Goal: Transaction & Acquisition: Purchase product/service

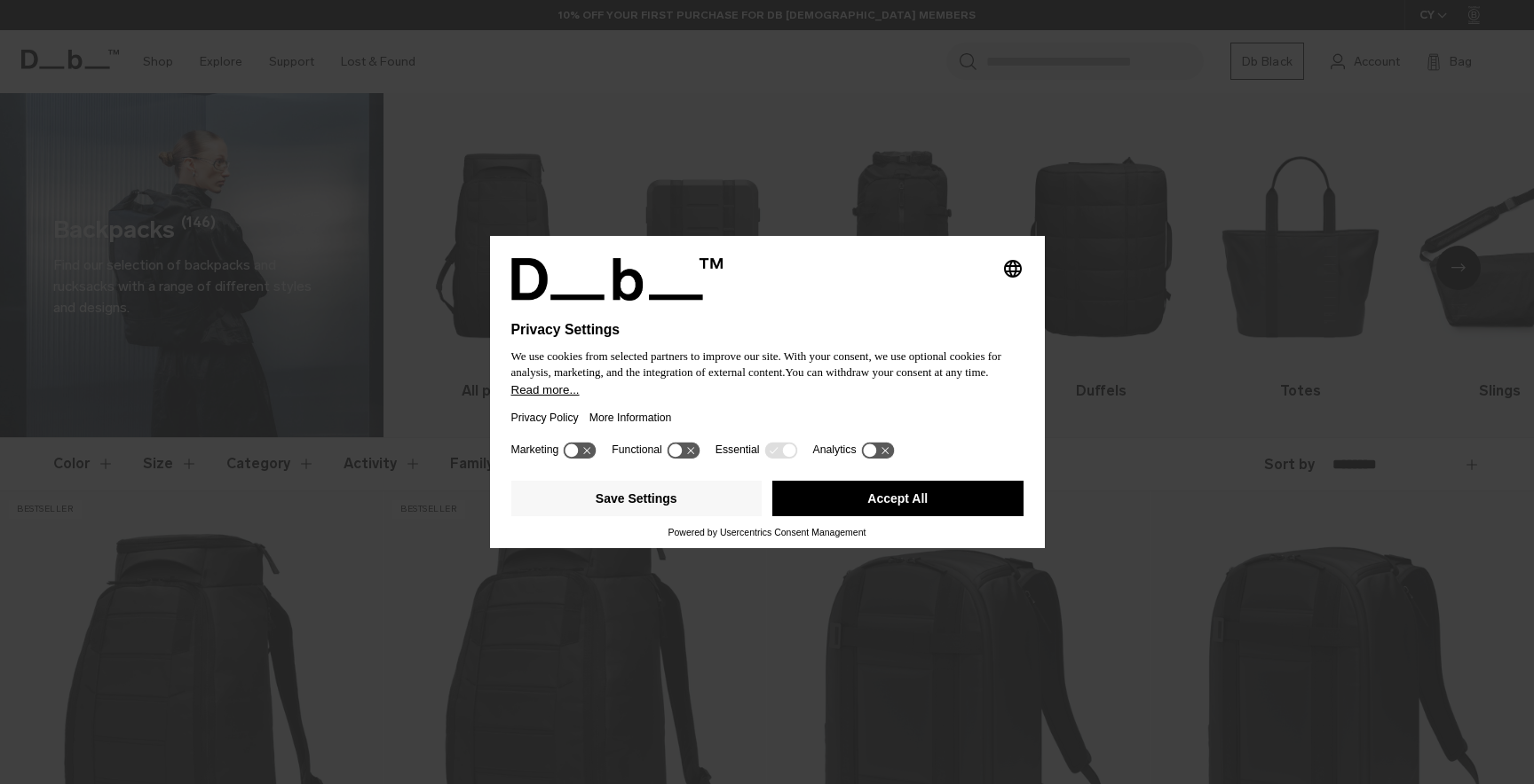
click at [892, 505] on button "Accept All" at bounding box center [898, 498] width 251 height 35
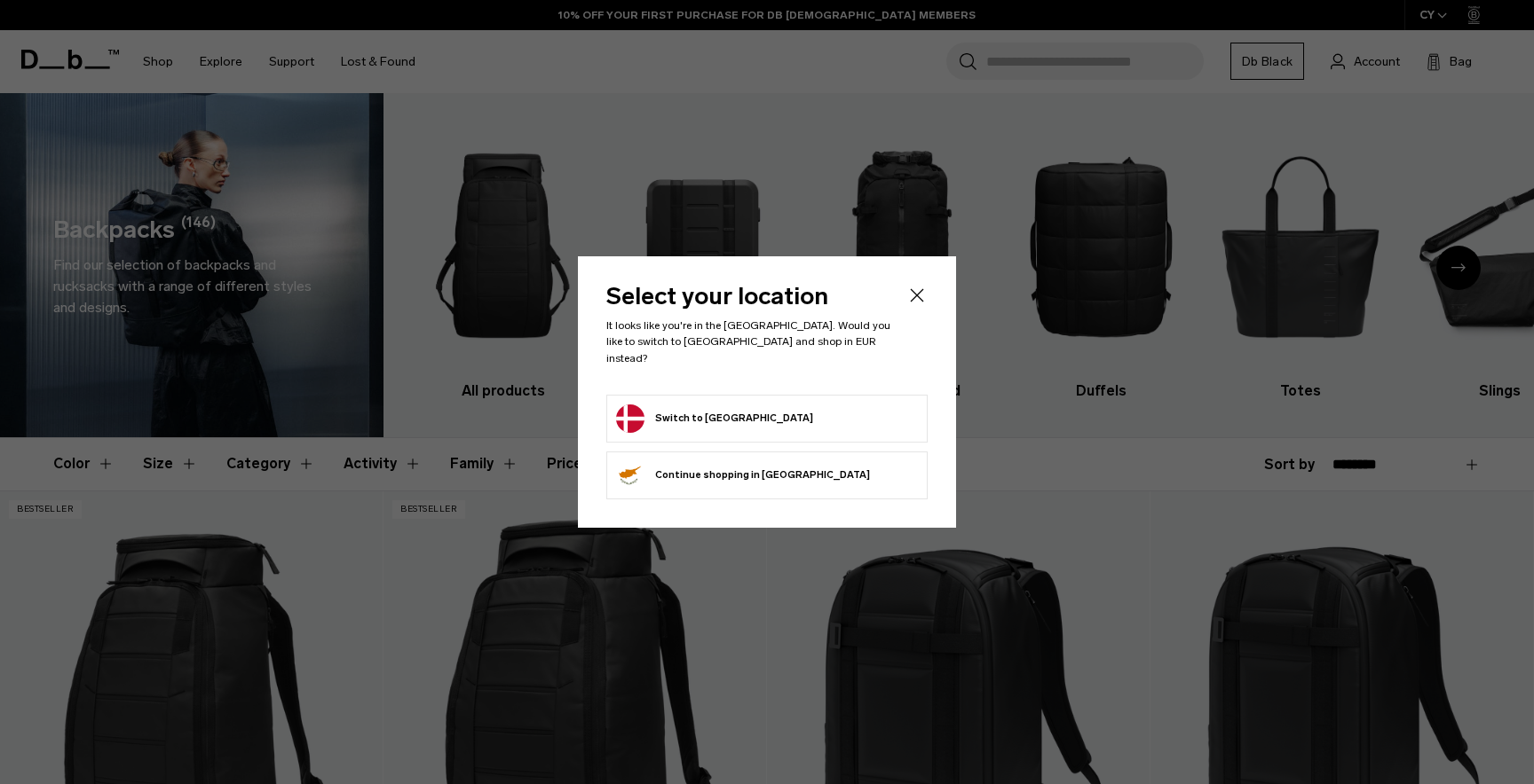
click at [914, 300] on icon "Close" at bounding box center [917, 296] width 14 height 14
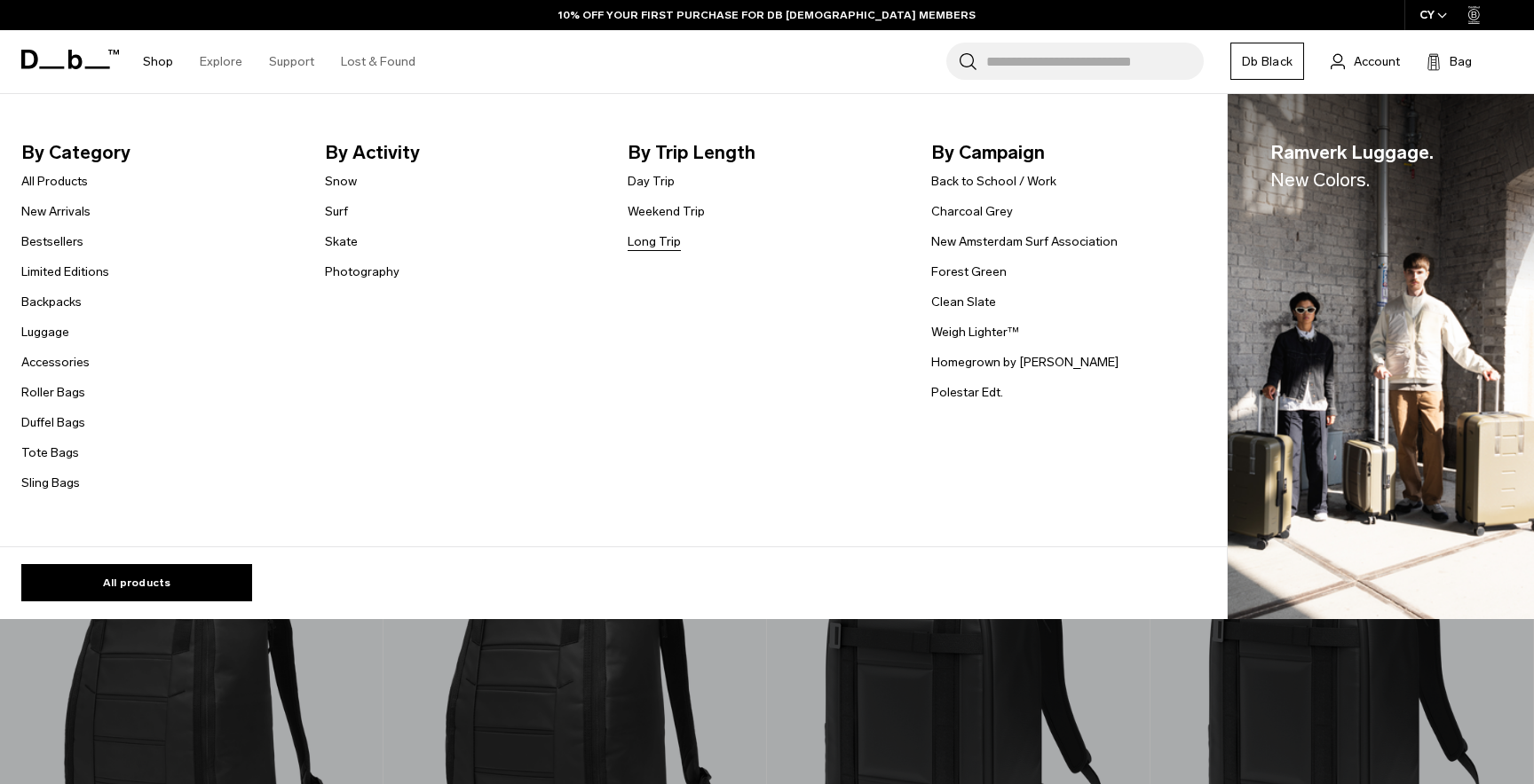
click at [668, 242] on link "Long Trip" at bounding box center [654, 241] width 53 height 19
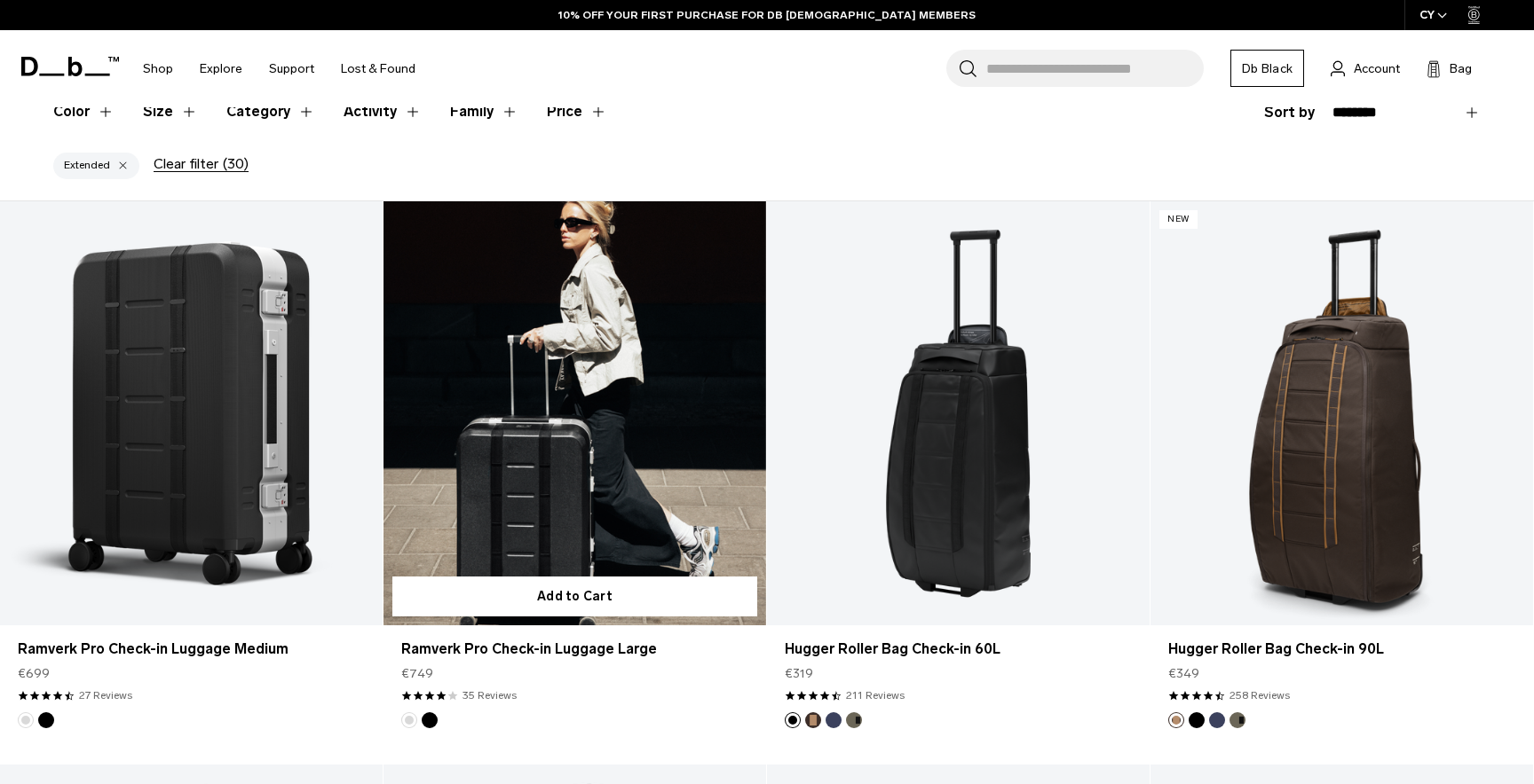
scroll to position [355, 0]
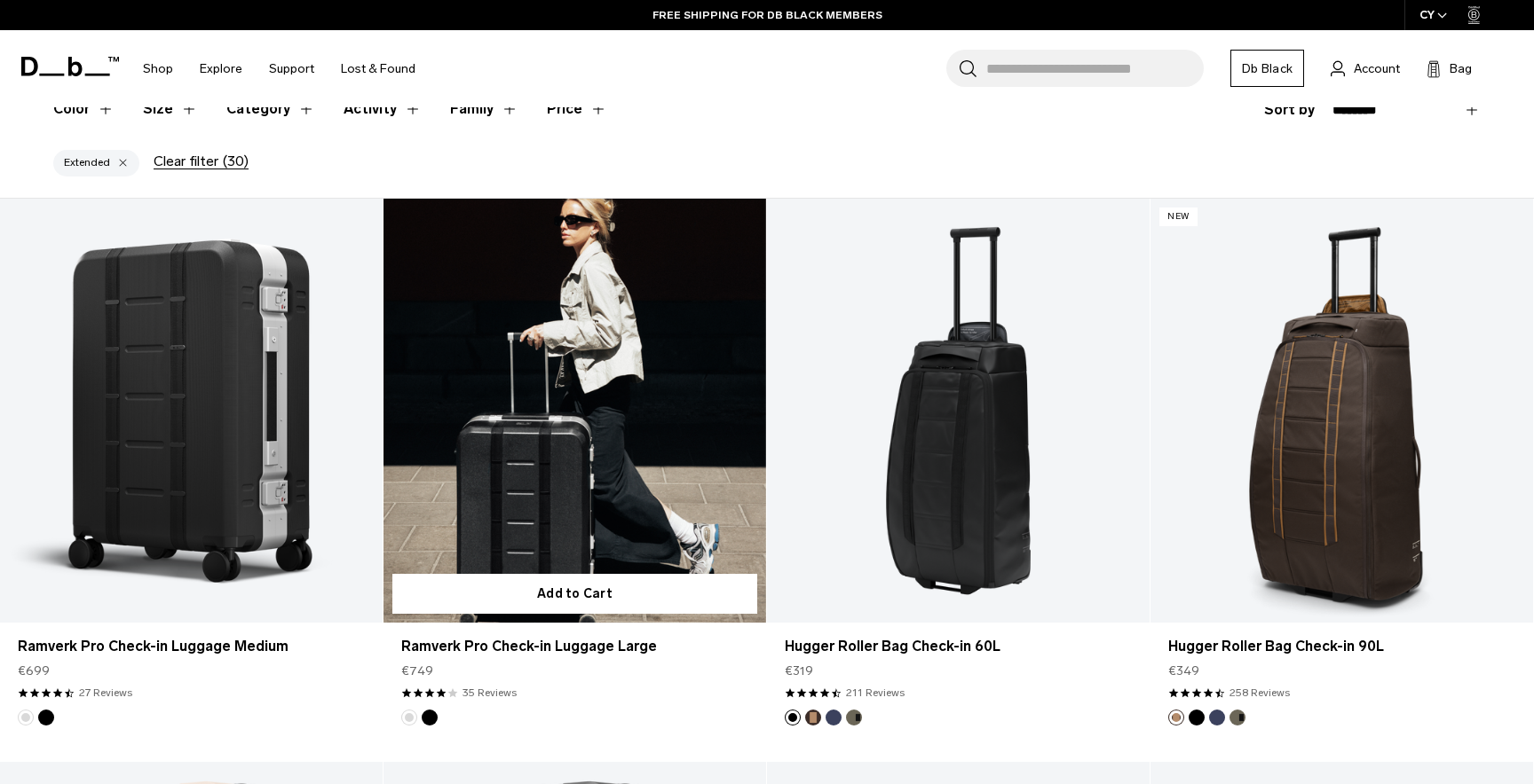
click at [530, 409] on link "Ramverk Pro Check-in Luggage Large" at bounding box center [574, 412] width 382 height 425
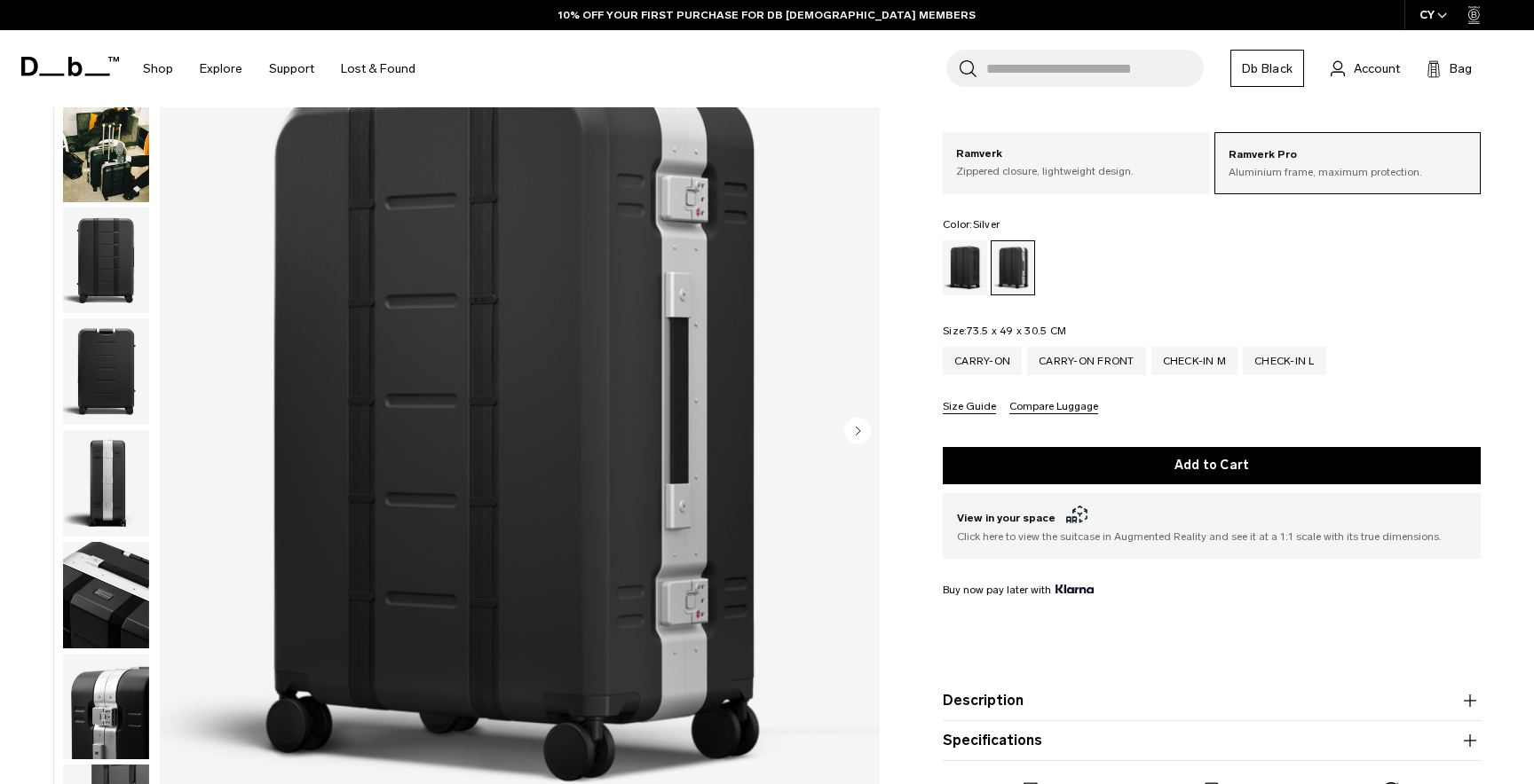
scroll to position [142, 0]
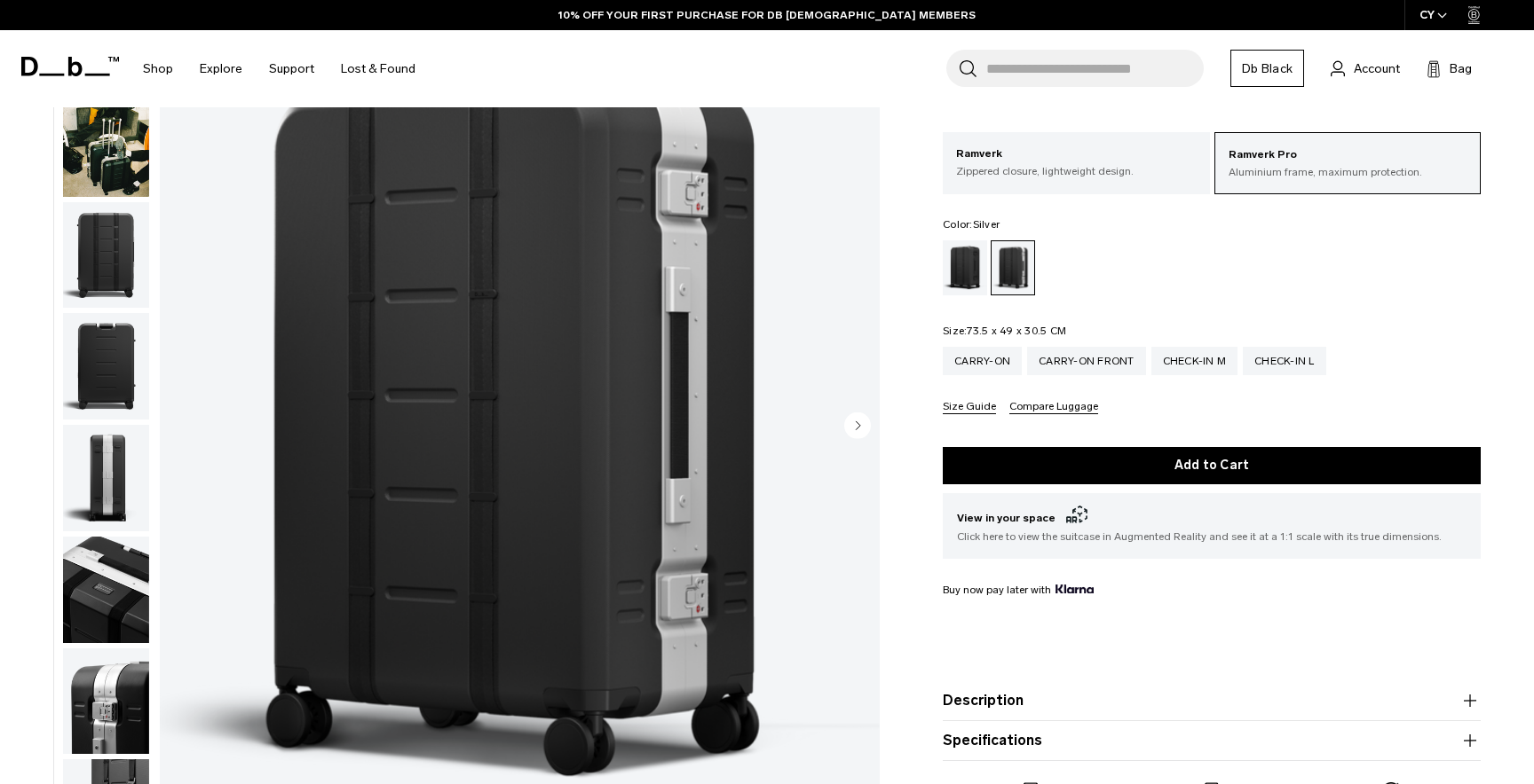
click at [110, 170] on img "button" at bounding box center [105, 144] width 86 height 106
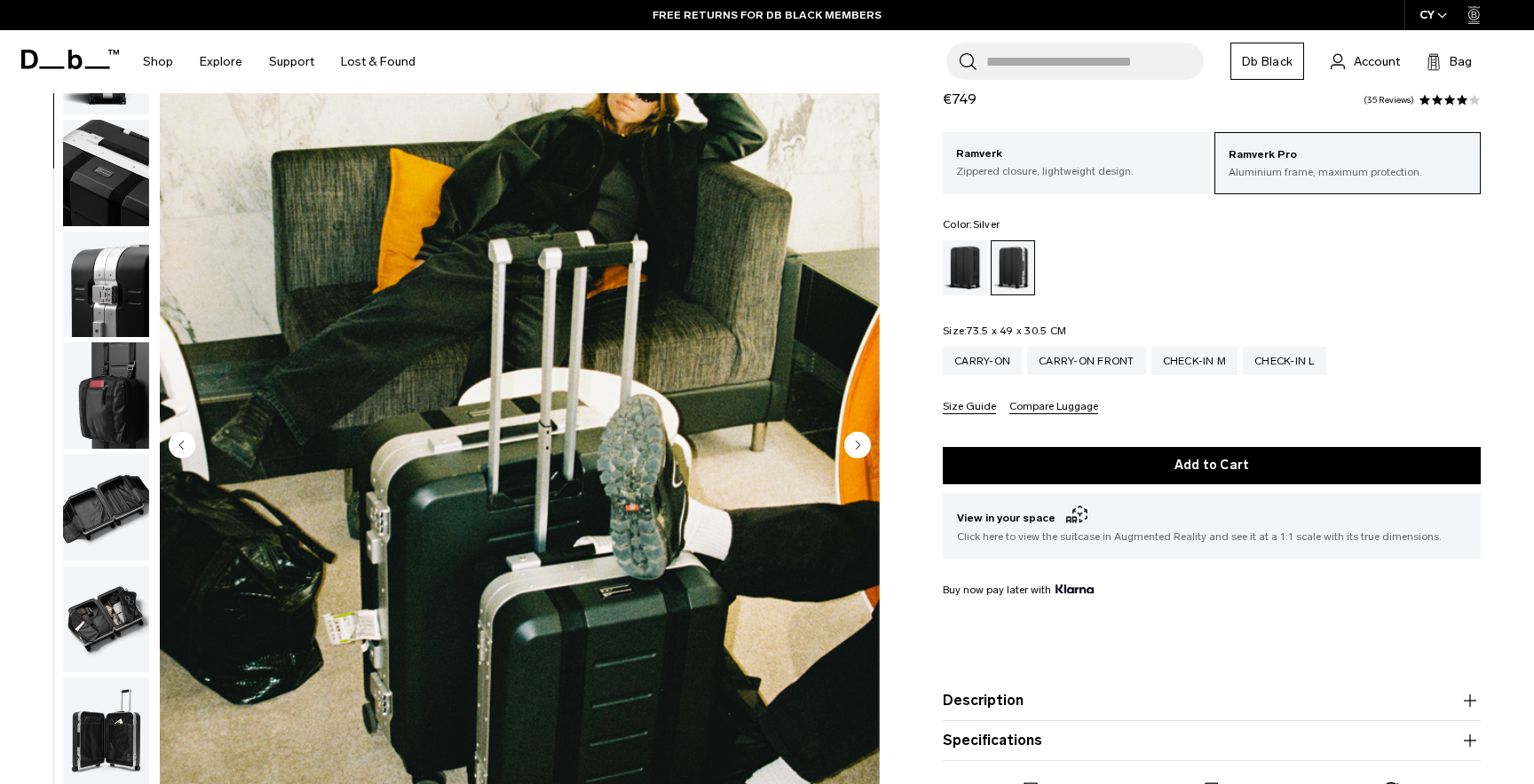
scroll to position [0, 0]
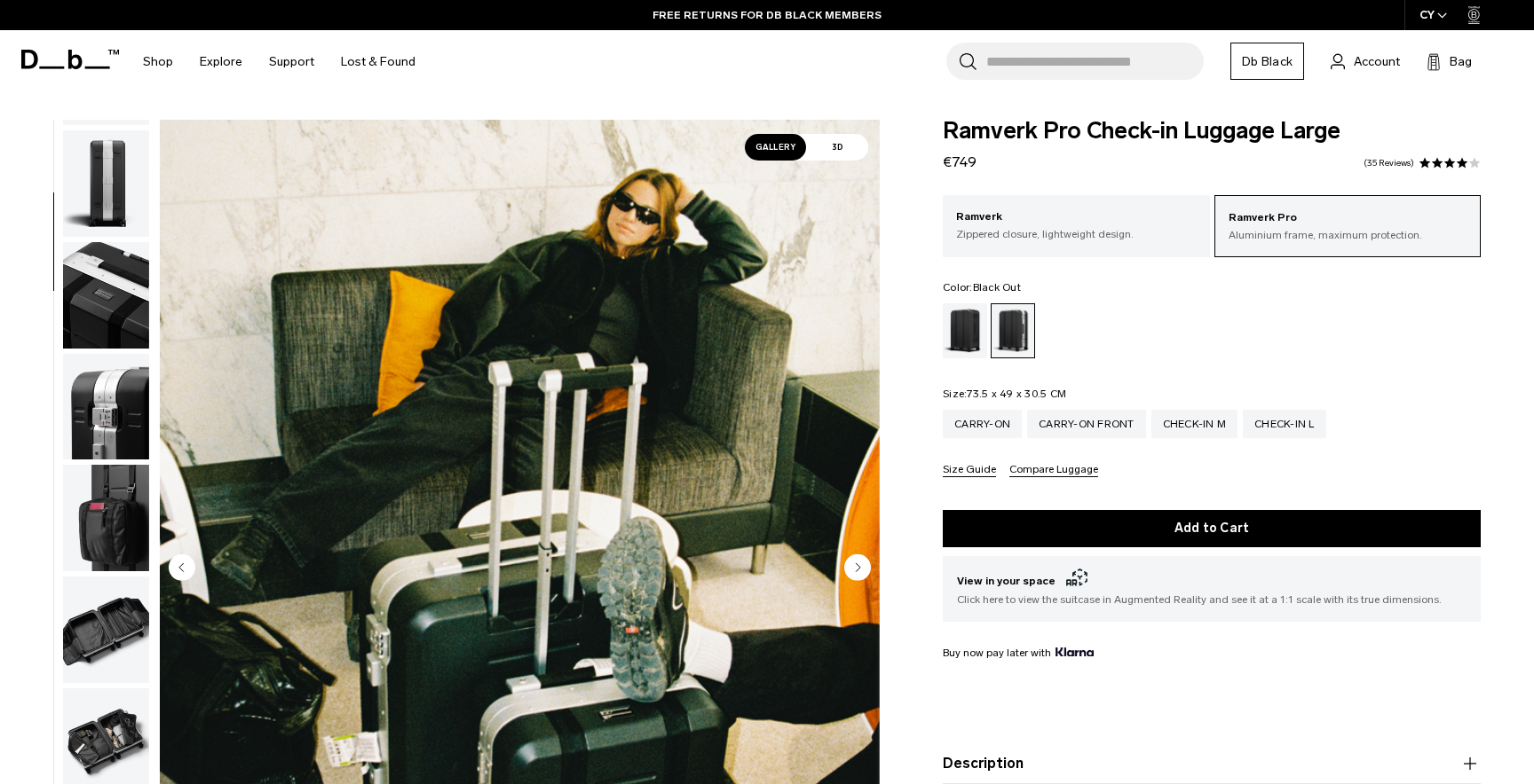
click at [971, 320] on div "Black Out" at bounding box center [966, 331] width 45 height 55
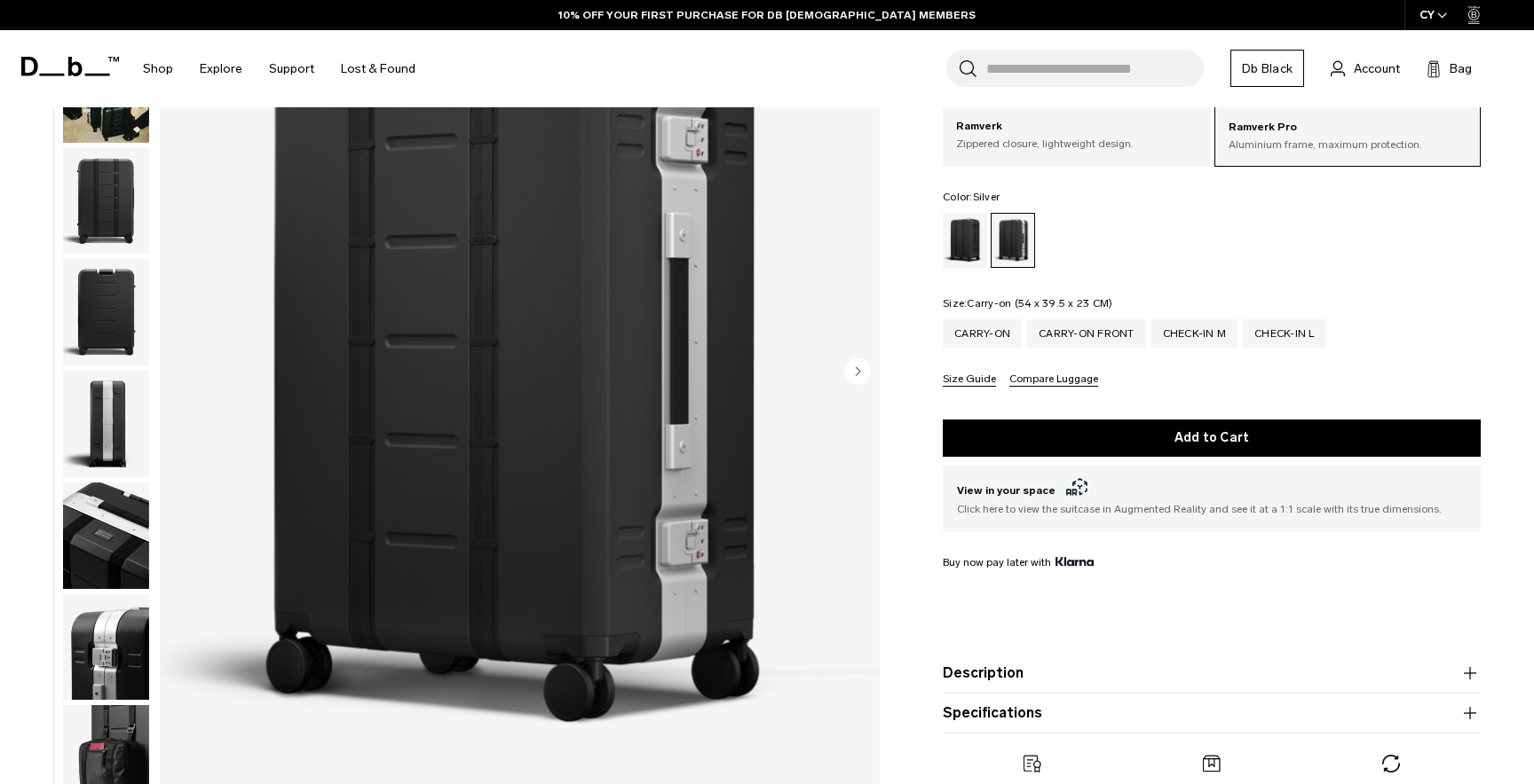
scroll to position [189, 0]
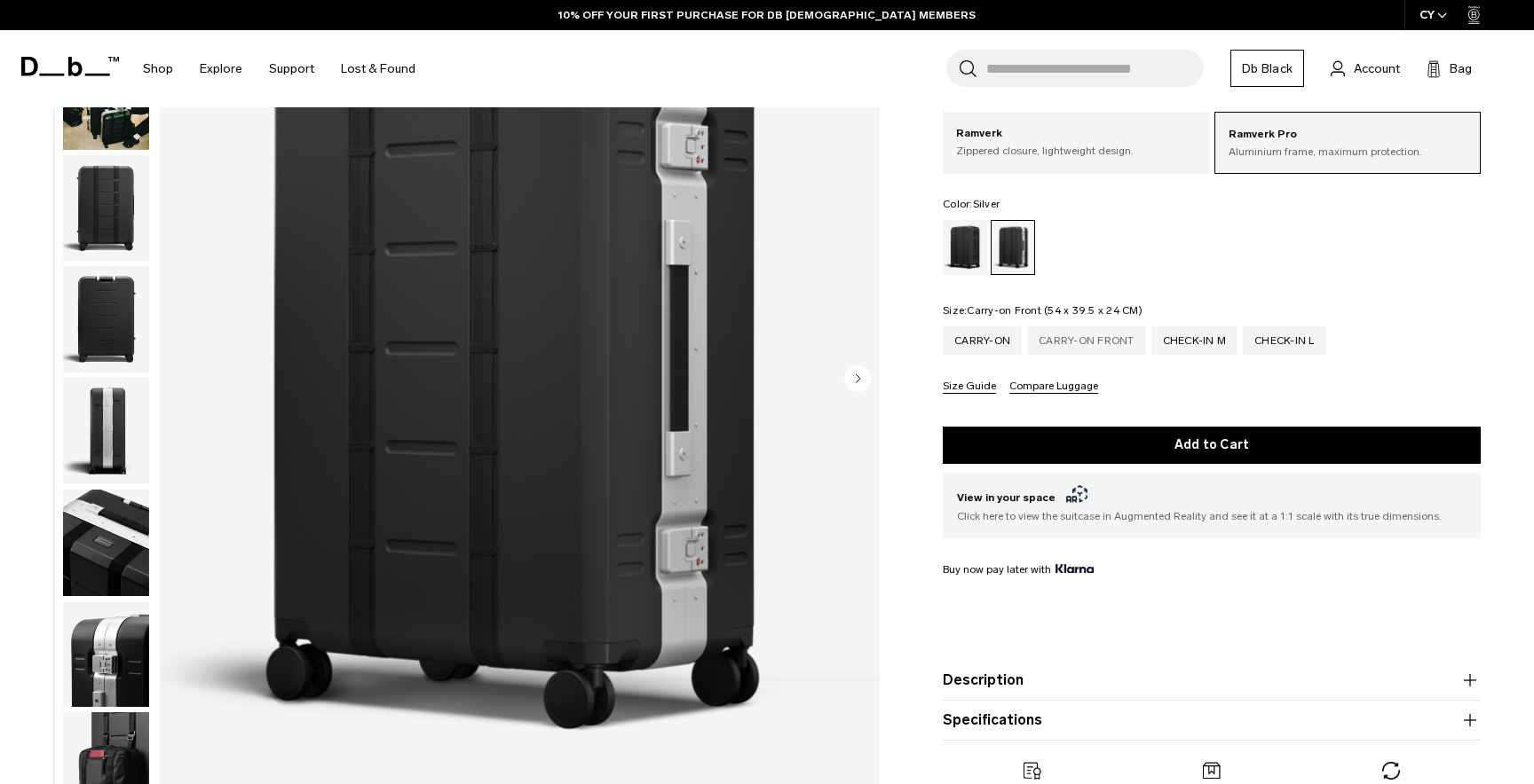
click at [1088, 342] on div "Carry-on Front" at bounding box center [1086, 341] width 119 height 29
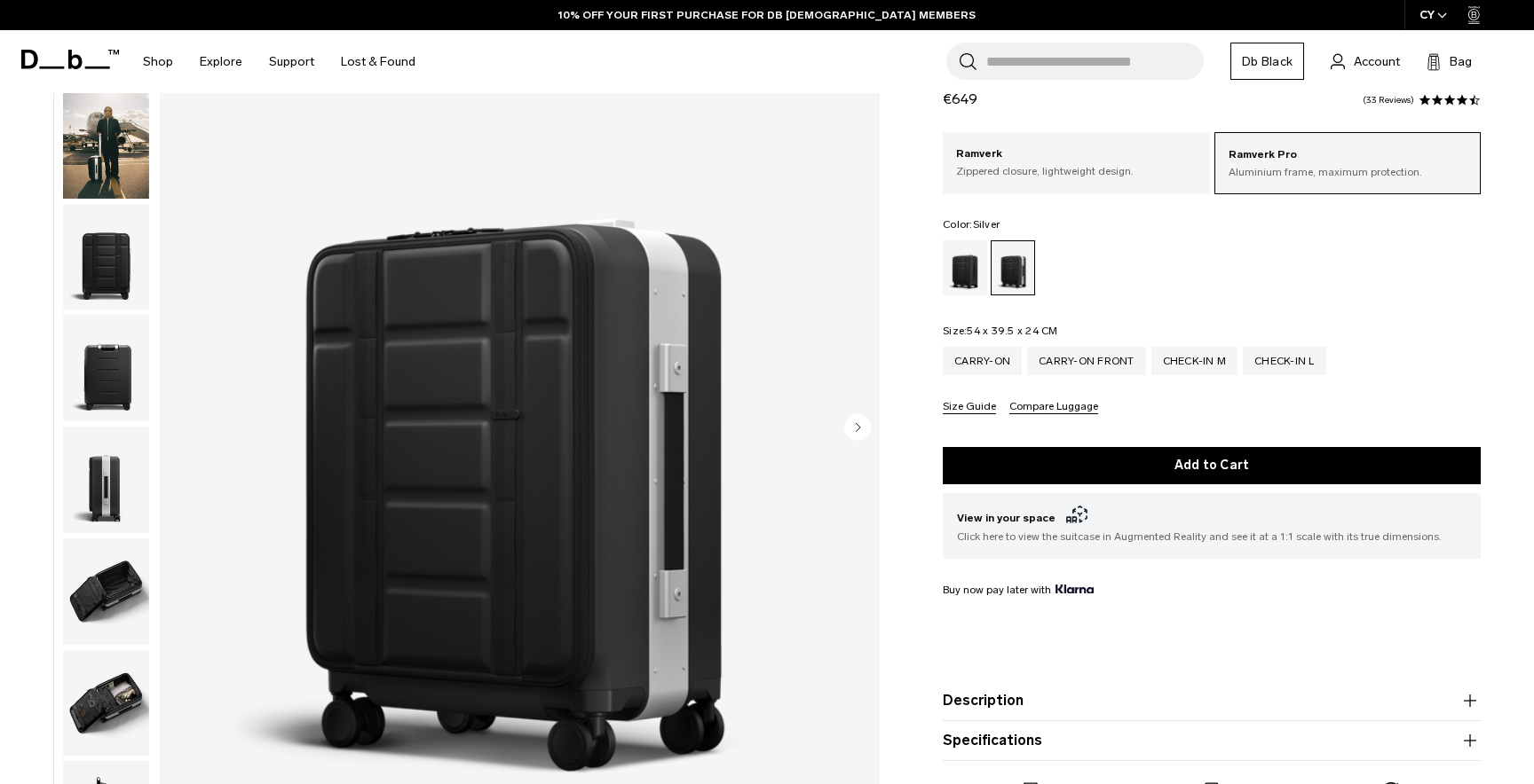
scroll to position [147, 0]
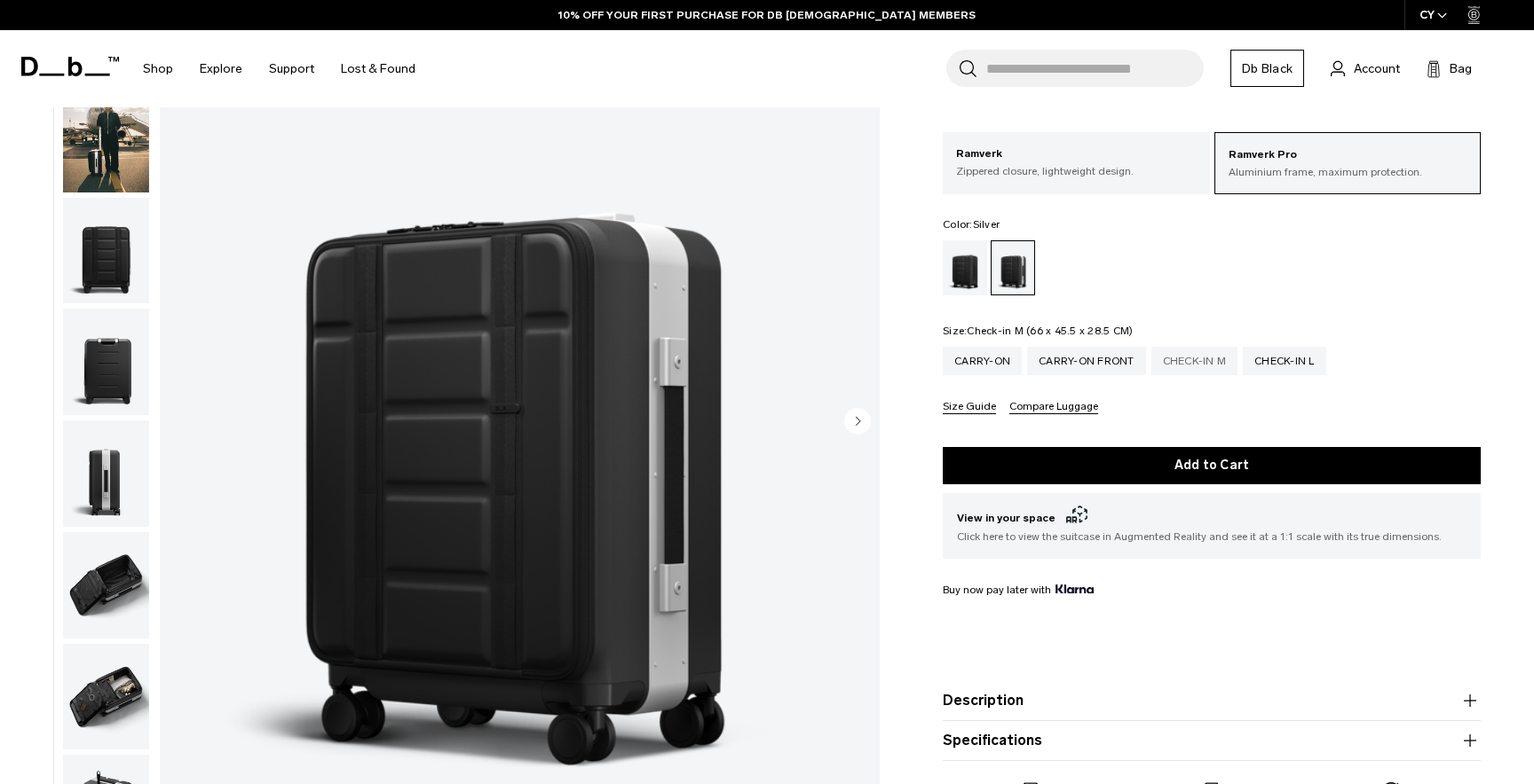
click at [1197, 363] on div "Check-in M" at bounding box center [1195, 360] width 87 height 29
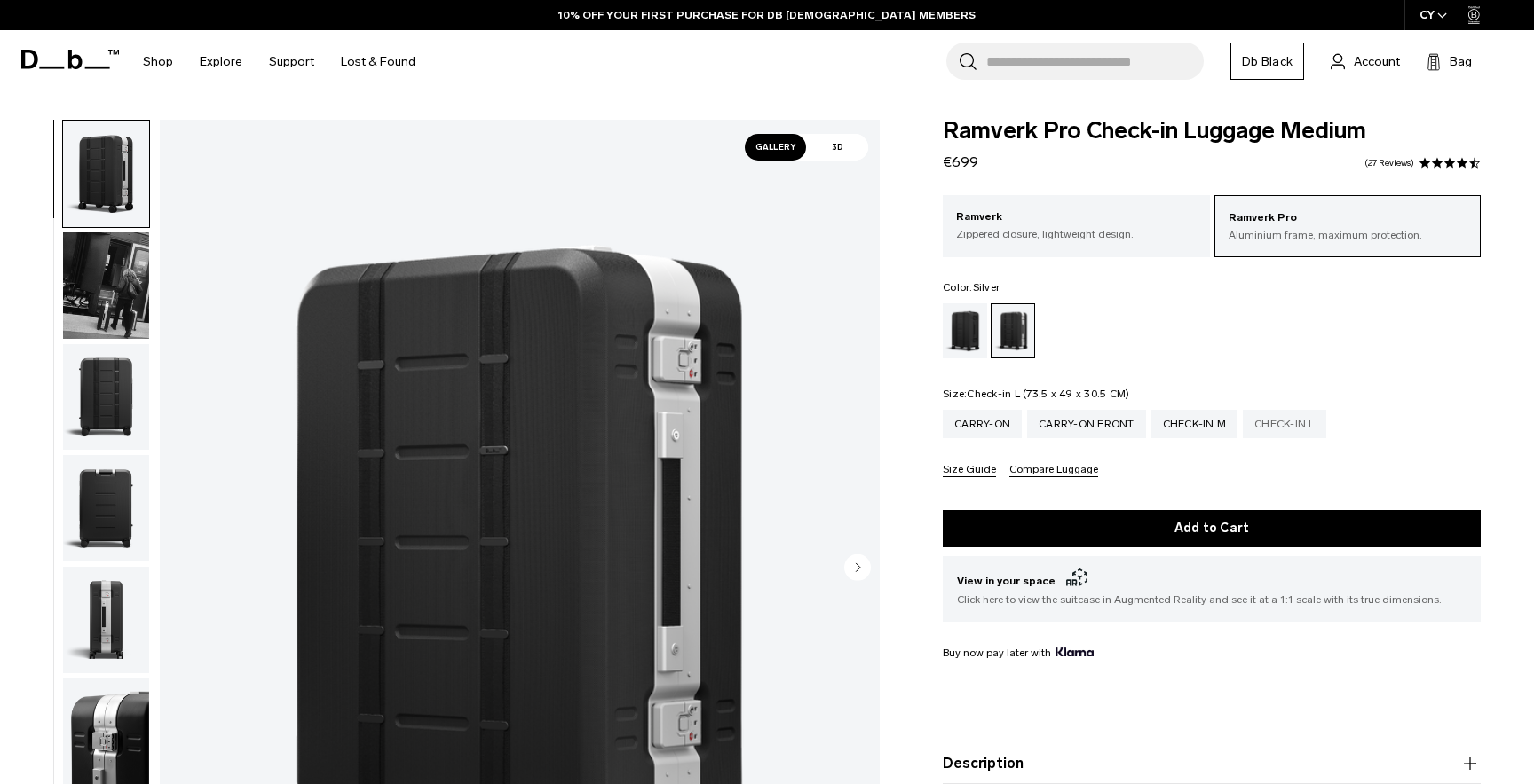
click at [1274, 425] on div "Check-in L" at bounding box center [1284, 424] width 84 height 29
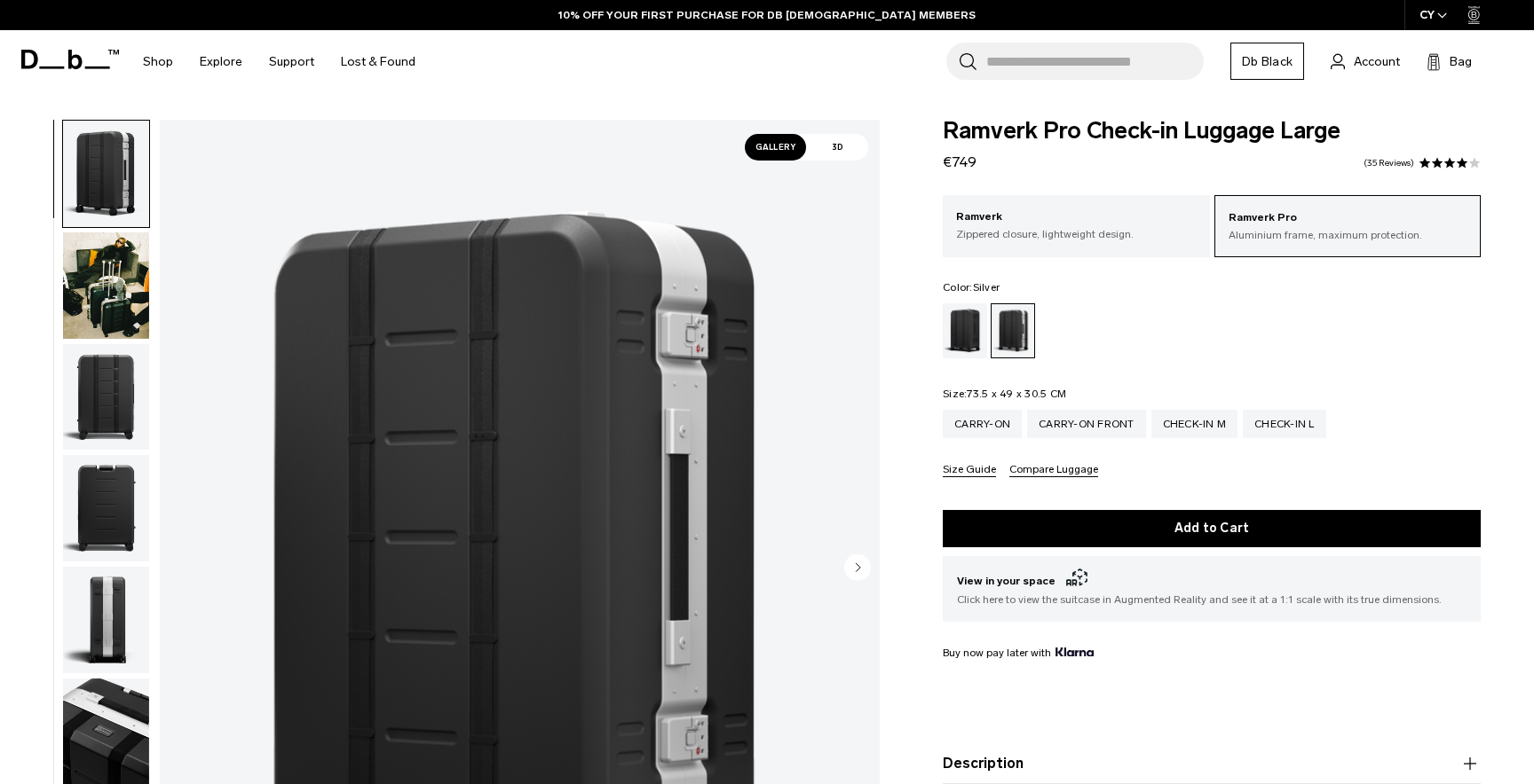
click at [116, 272] on img "button" at bounding box center [105, 286] width 86 height 106
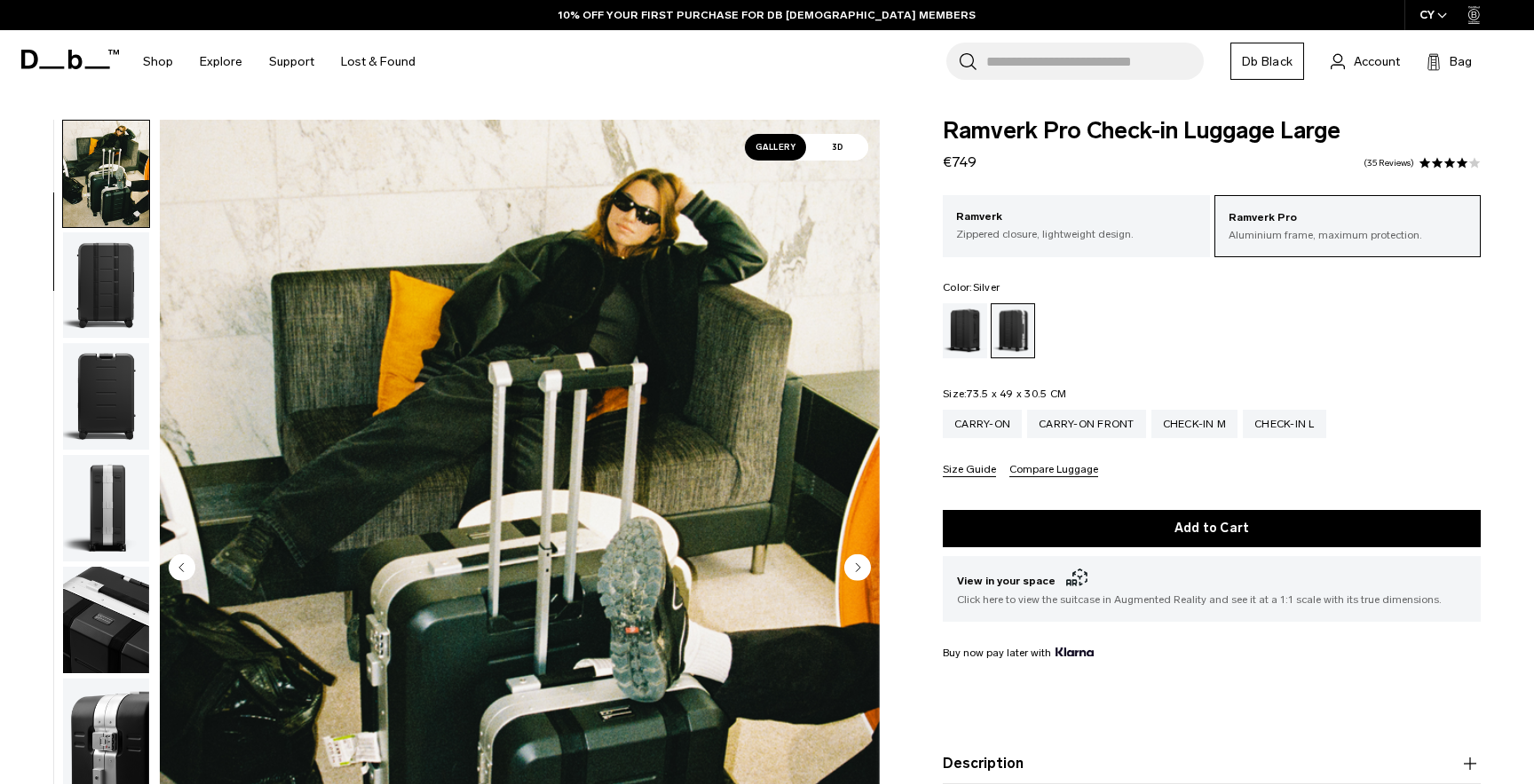
click at [116, 272] on img "button" at bounding box center [105, 286] width 86 height 106
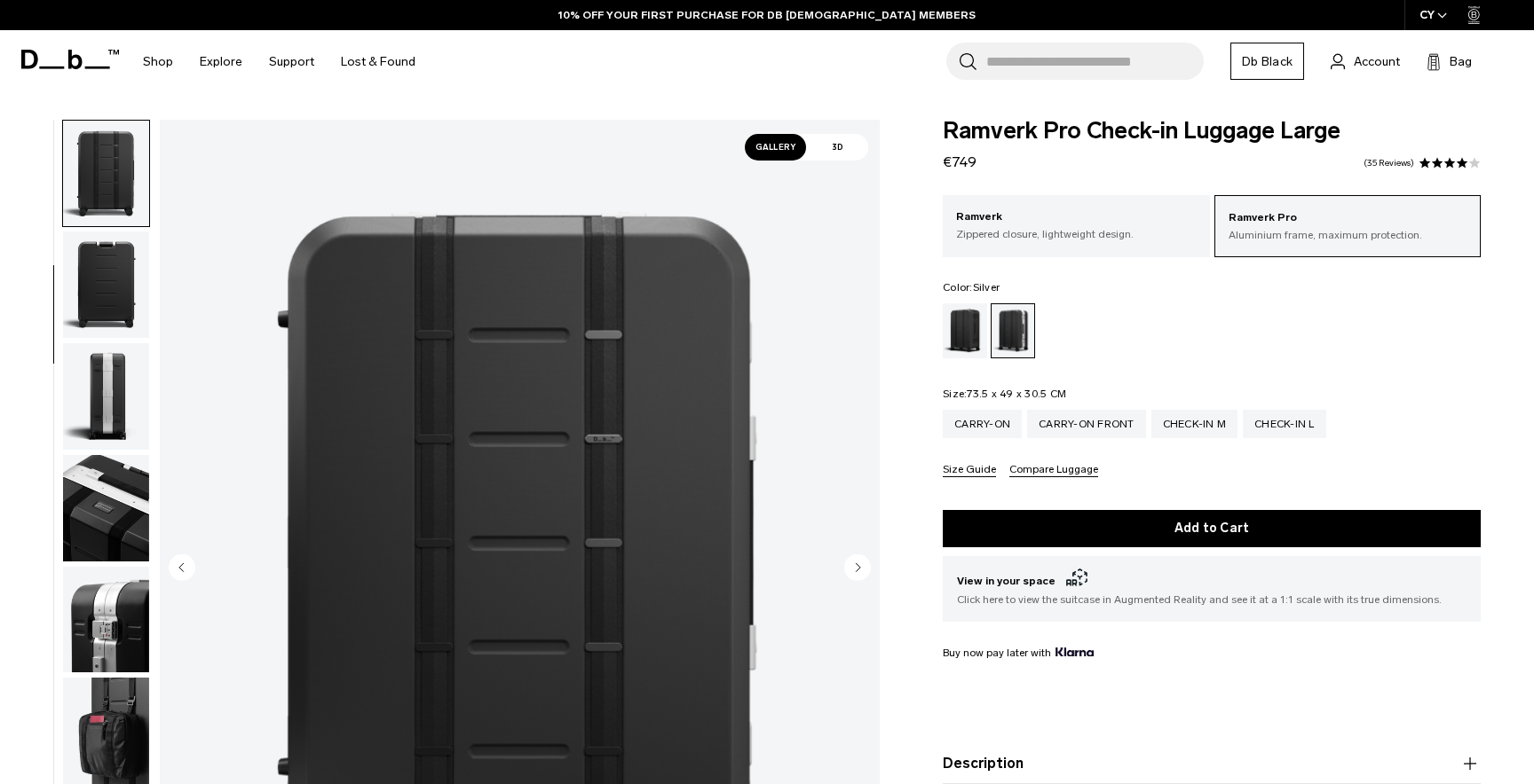
click at [116, 272] on img "button" at bounding box center [105, 285] width 86 height 106
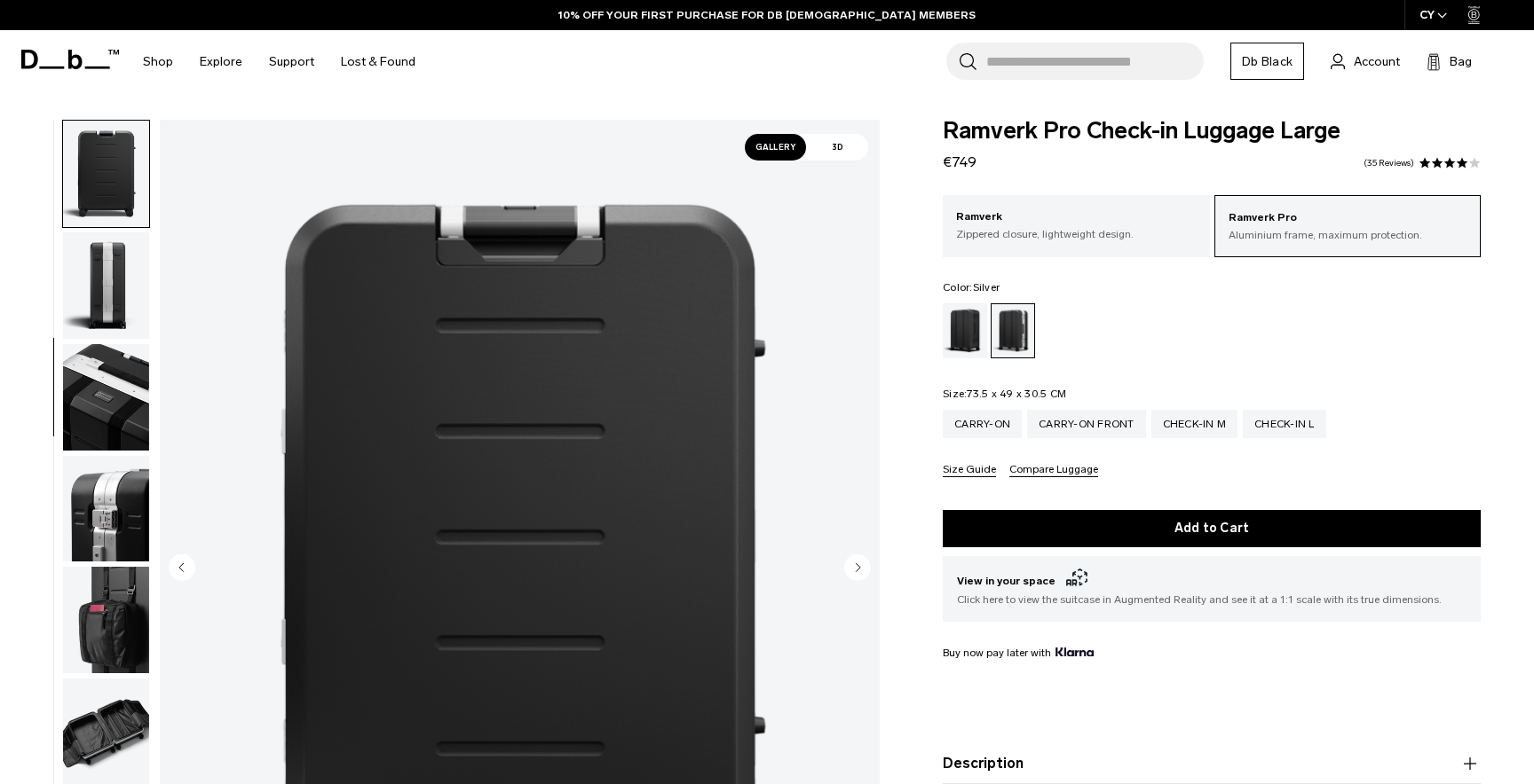
click at [116, 272] on img "button" at bounding box center [105, 286] width 86 height 106
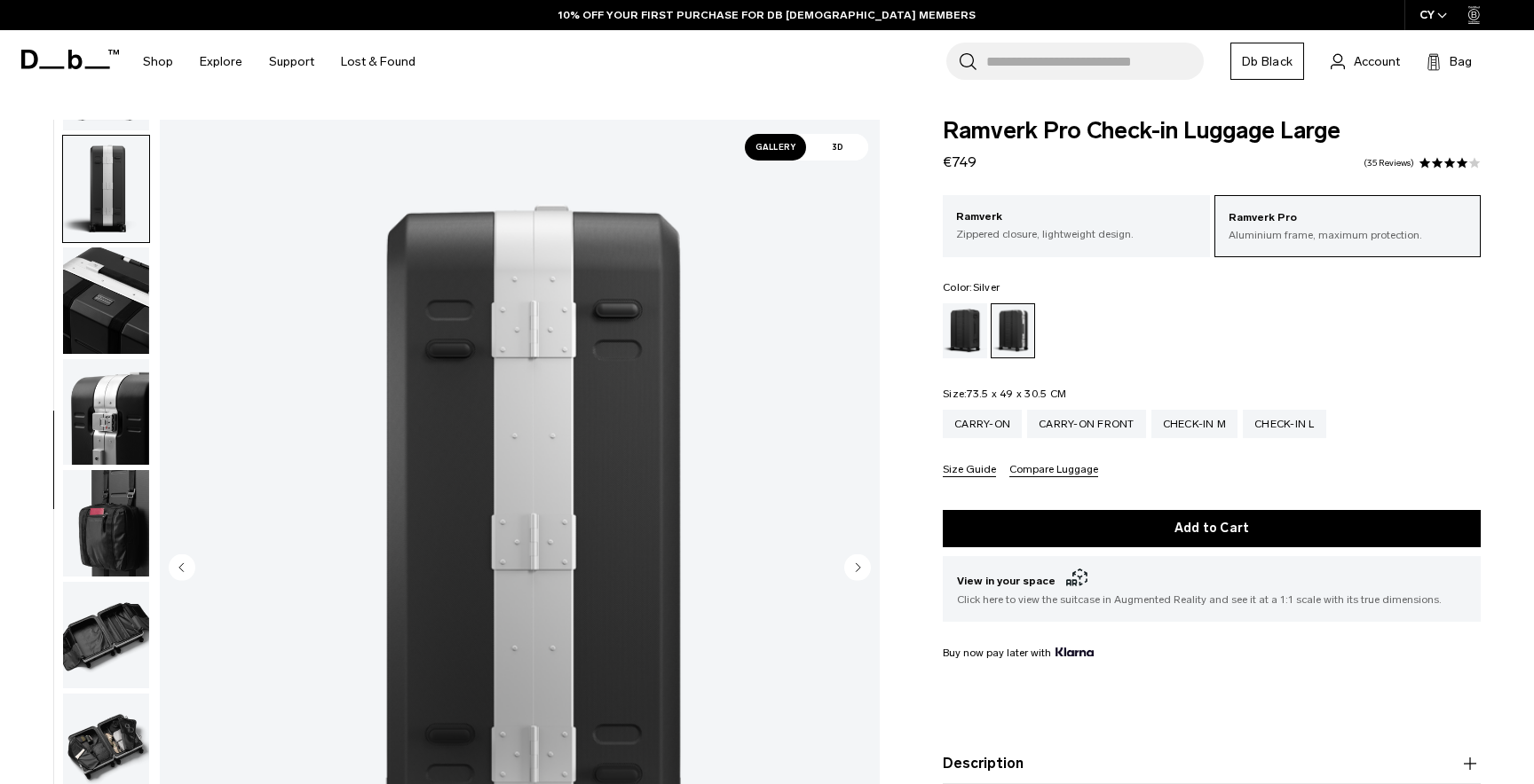
scroll to position [436, 0]
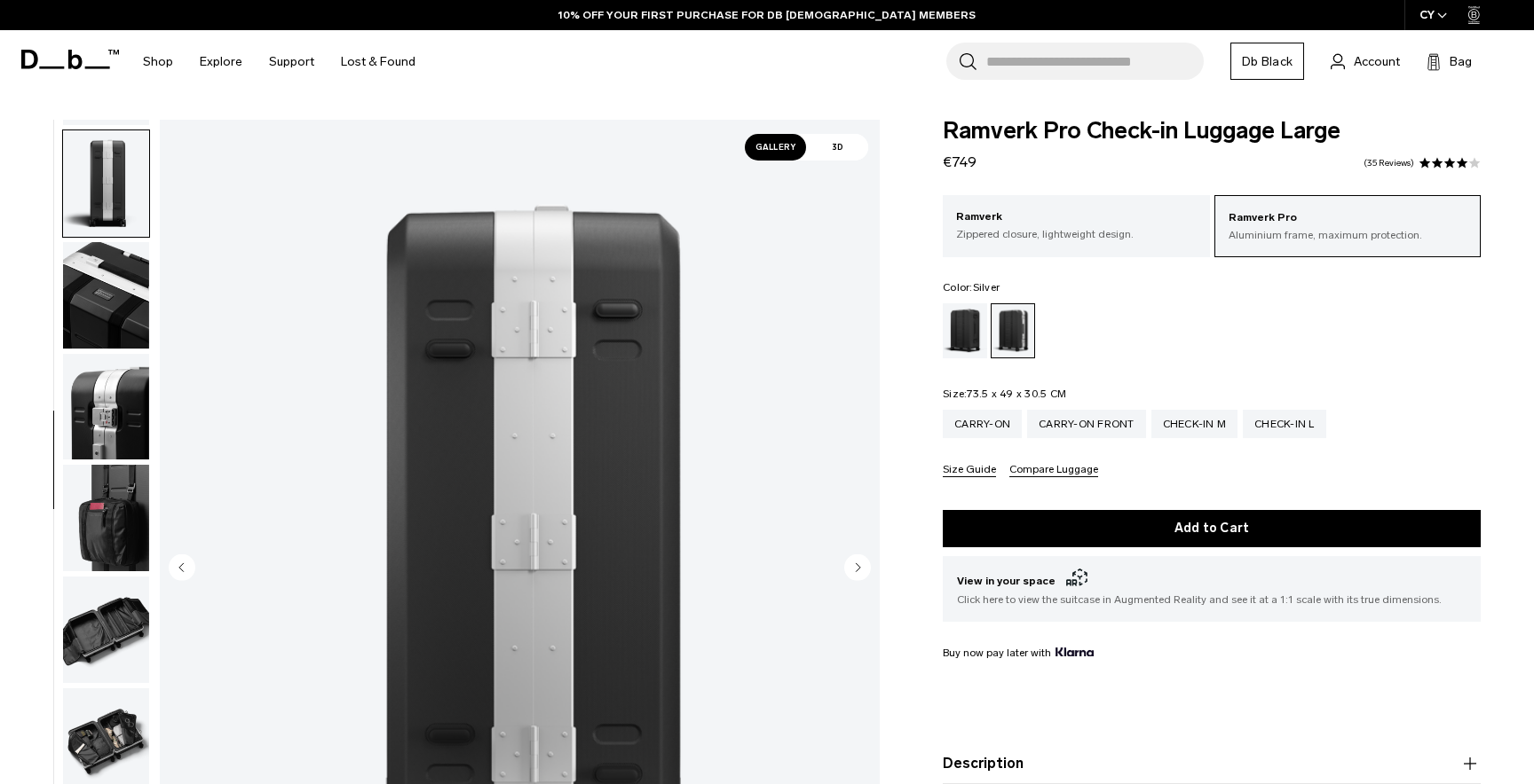
click at [117, 363] on img "button" at bounding box center [105, 408] width 86 height 106
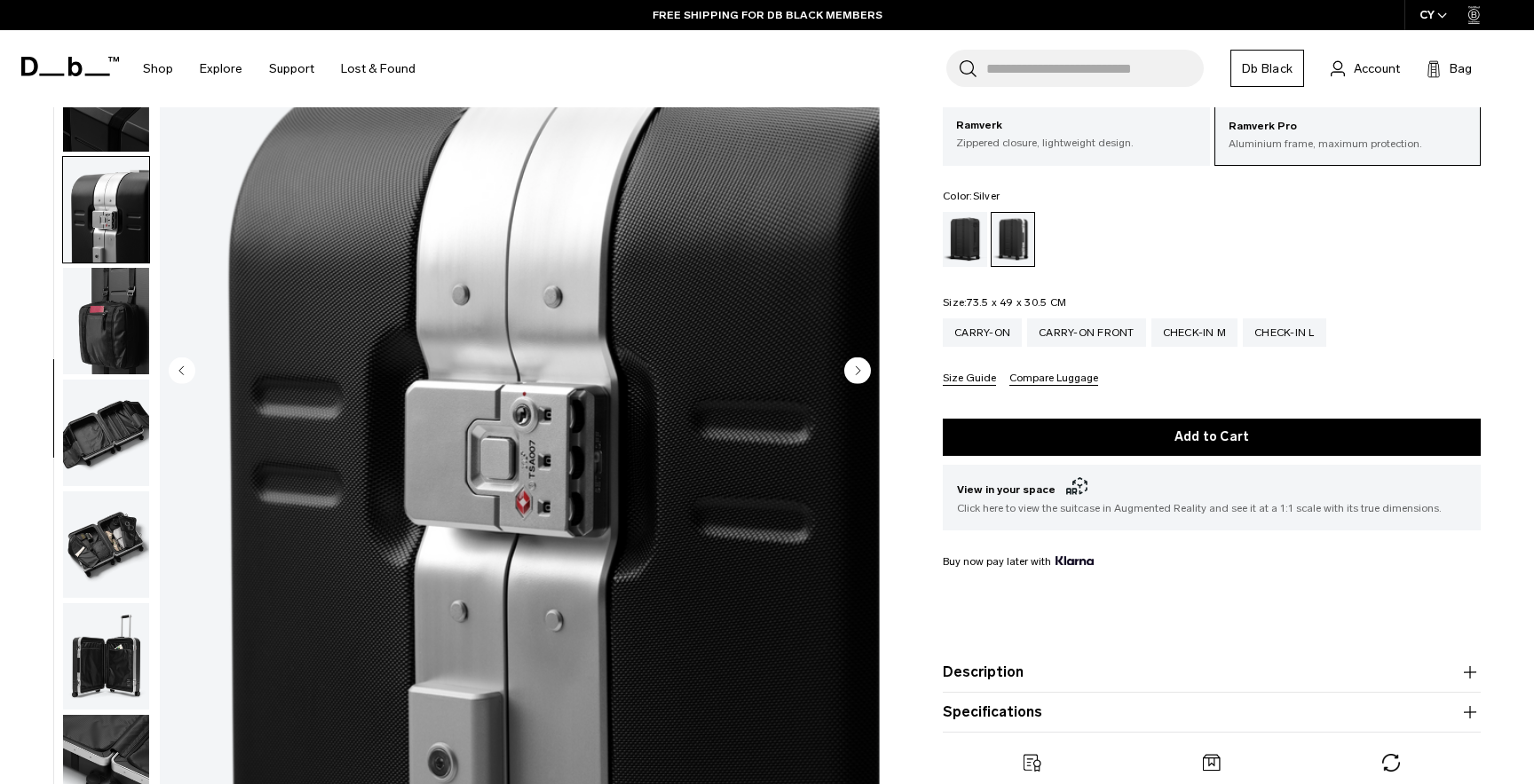
scroll to position [202, 0]
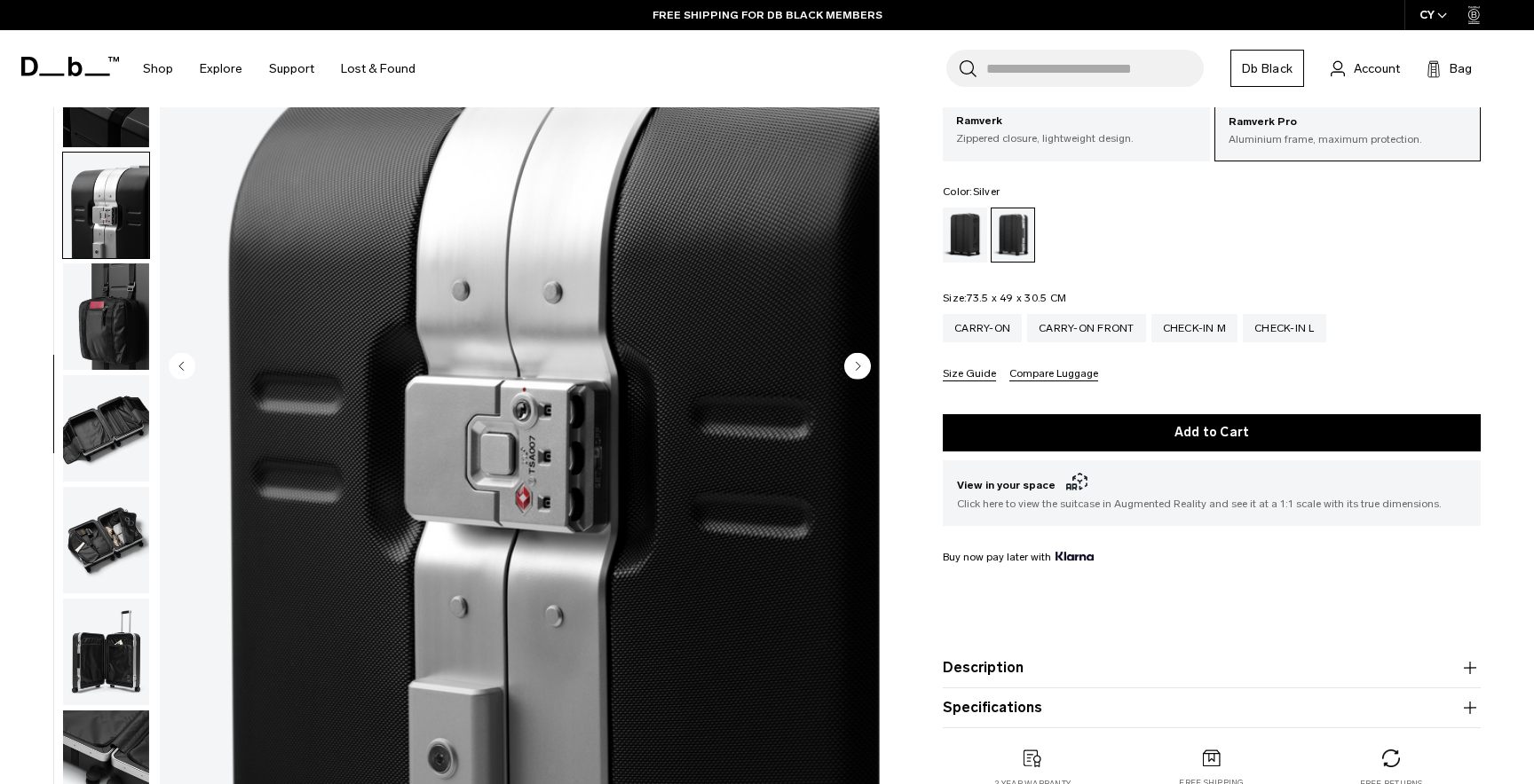
click at [119, 452] on img "button" at bounding box center [105, 428] width 86 height 106
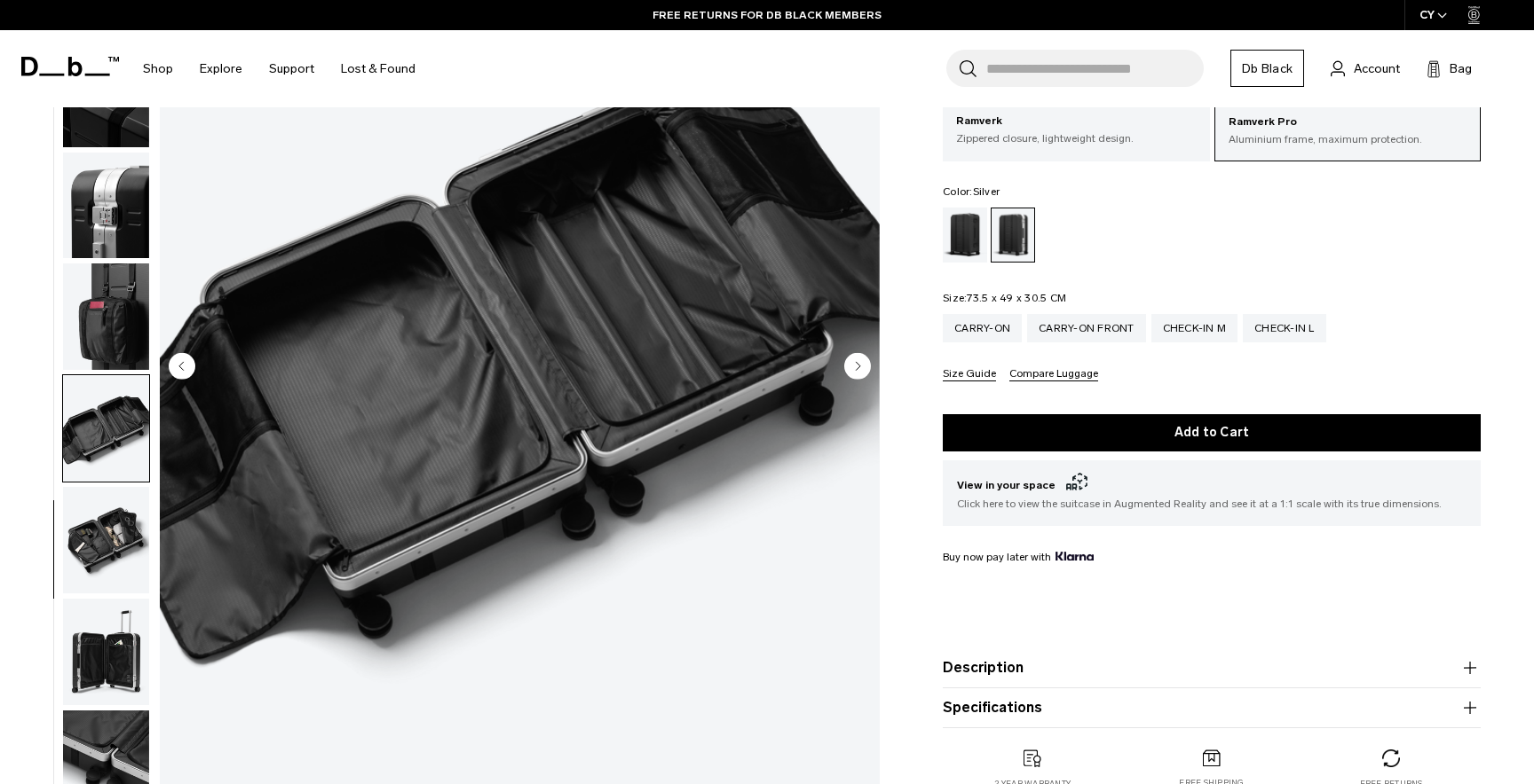
click at [117, 530] on img "button" at bounding box center [105, 541] width 86 height 106
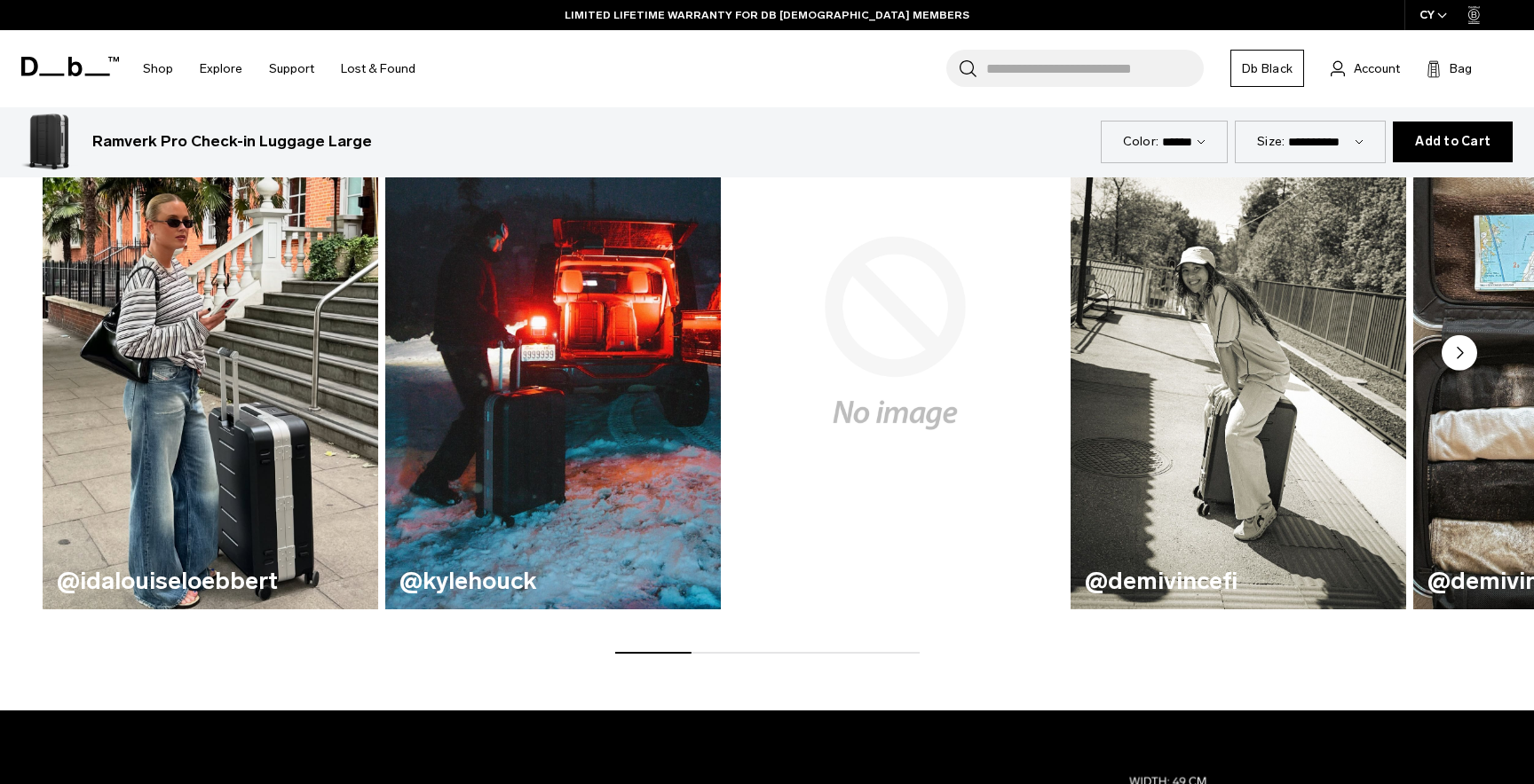
scroll to position [1108, 0]
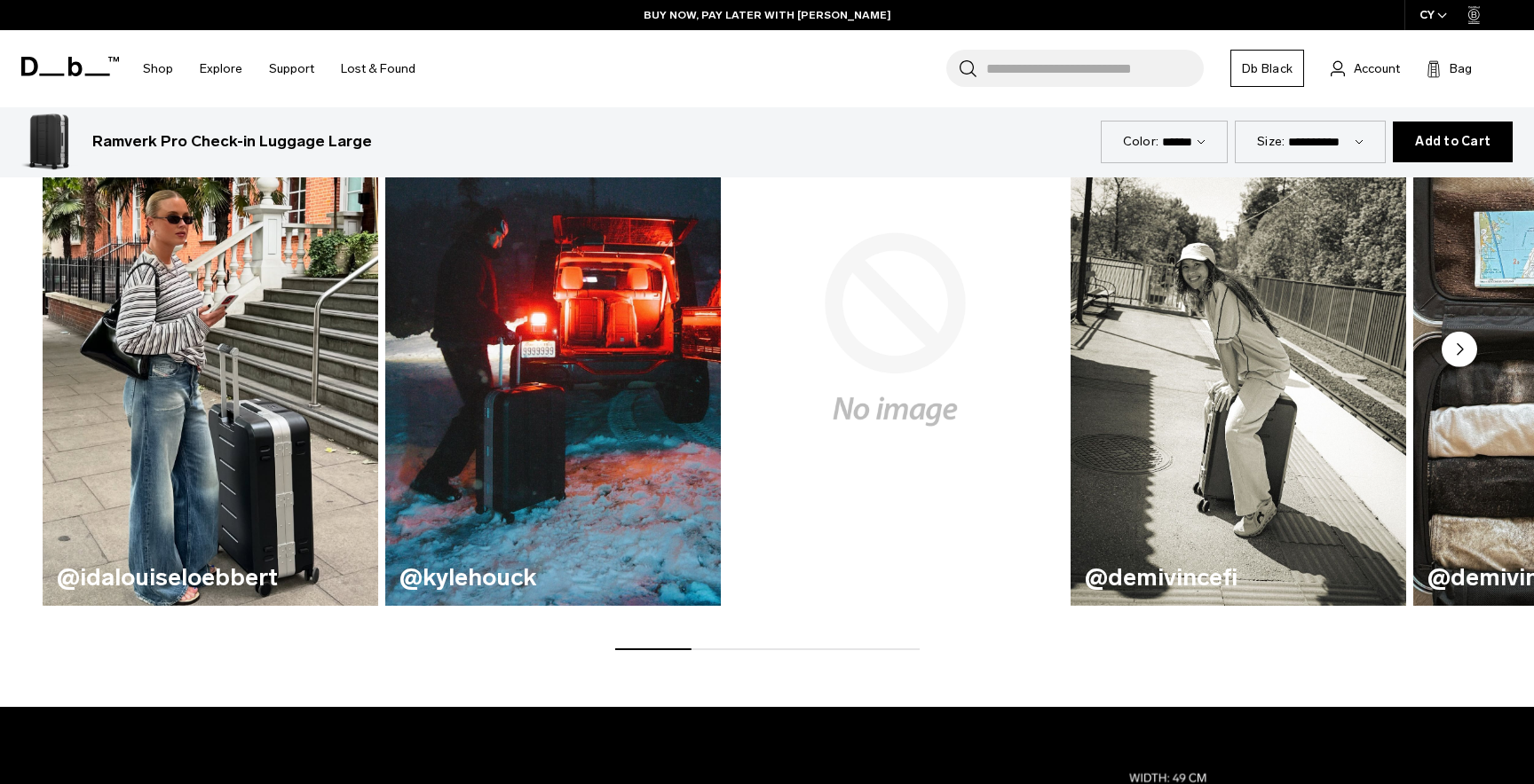
click at [1462, 356] on circle "Next slide" at bounding box center [1459, 350] width 35 height 35
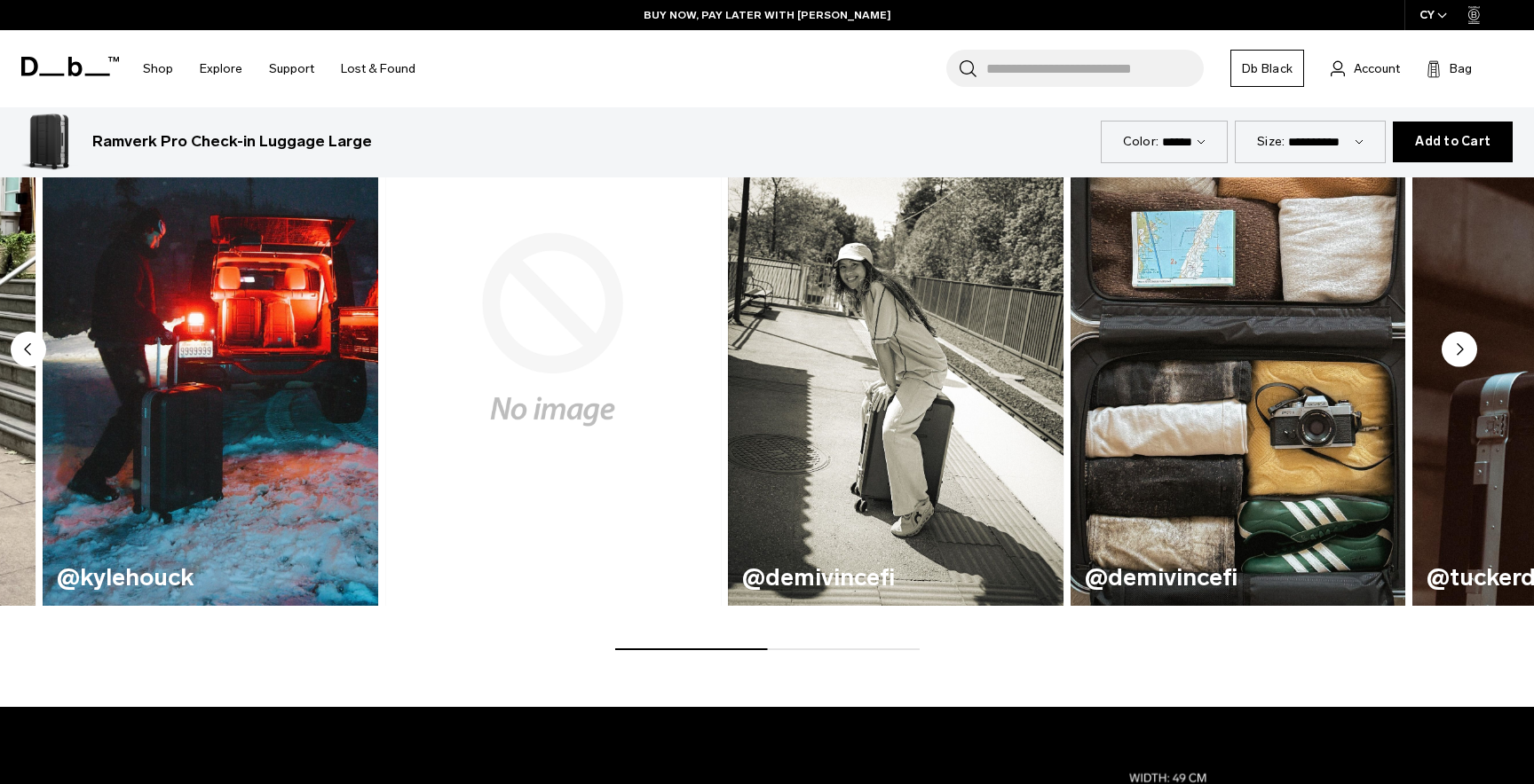
click at [1462, 356] on circle "Next slide" at bounding box center [1459, 350] width 35 height 35
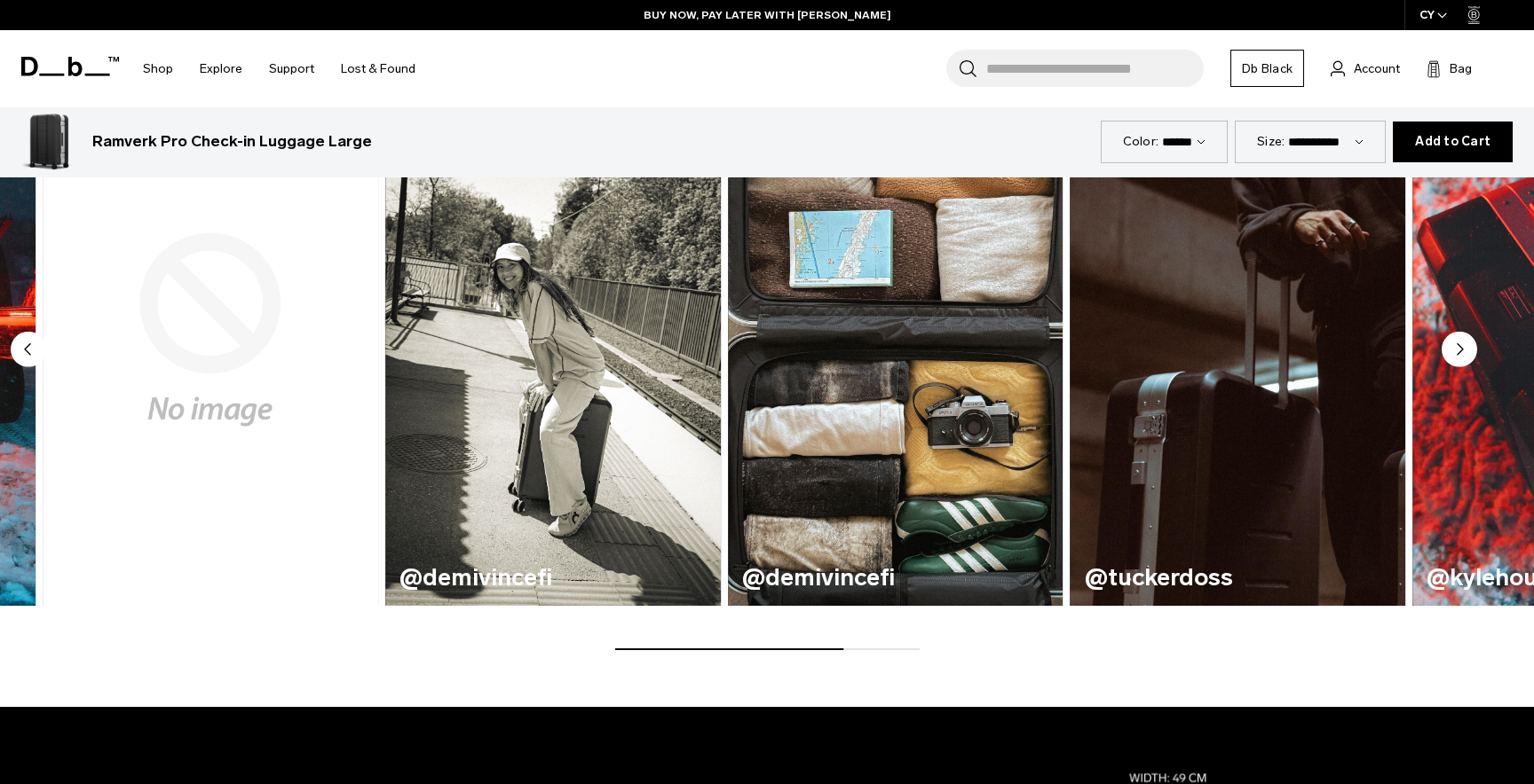
click at [1462, 356] on circle "Next slide" at bounding box center [1459, 350] width 35 height 35
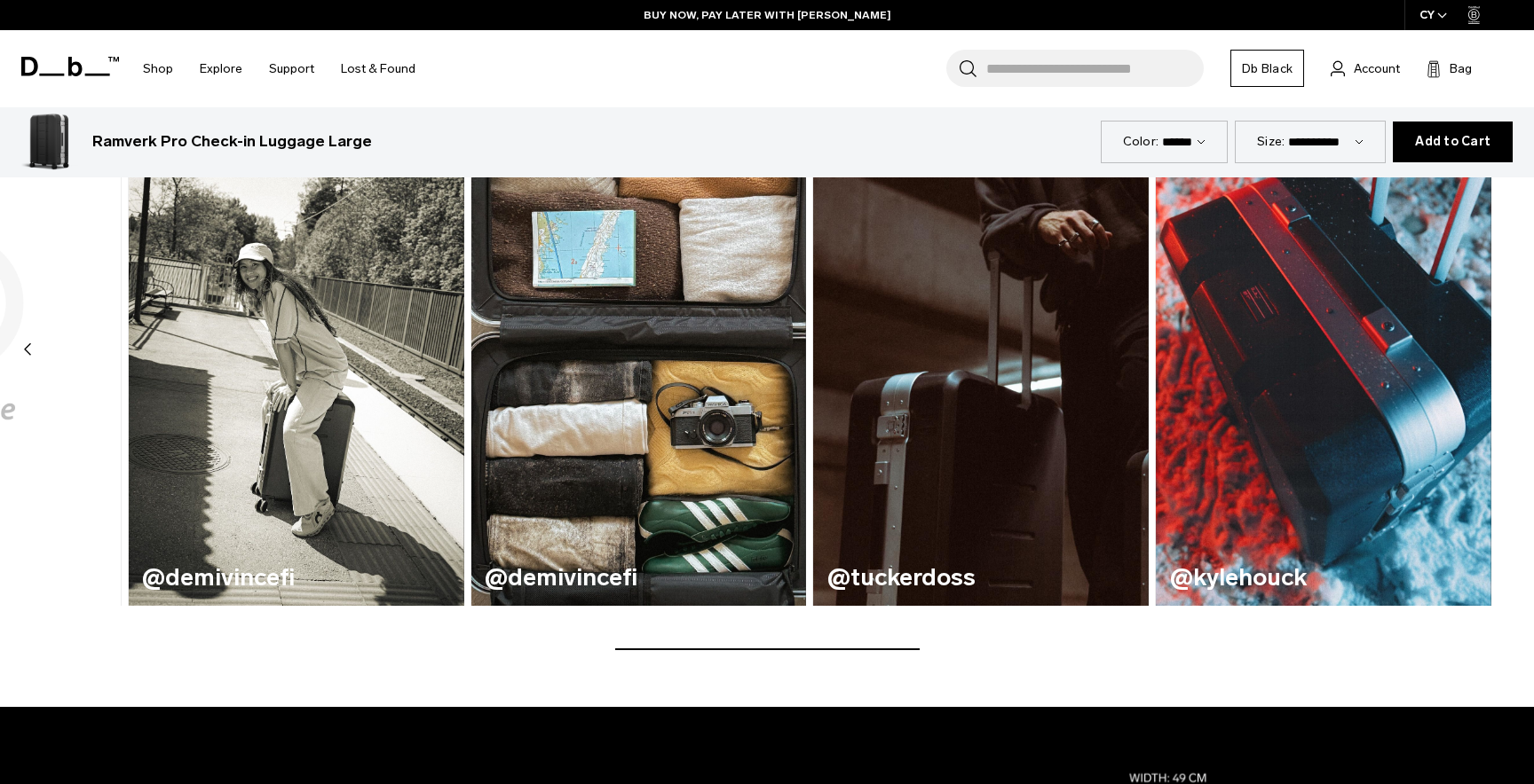
click at [1462, 356] on img "7 / 7" at bounding box center [1323, 329] width 336 height 553
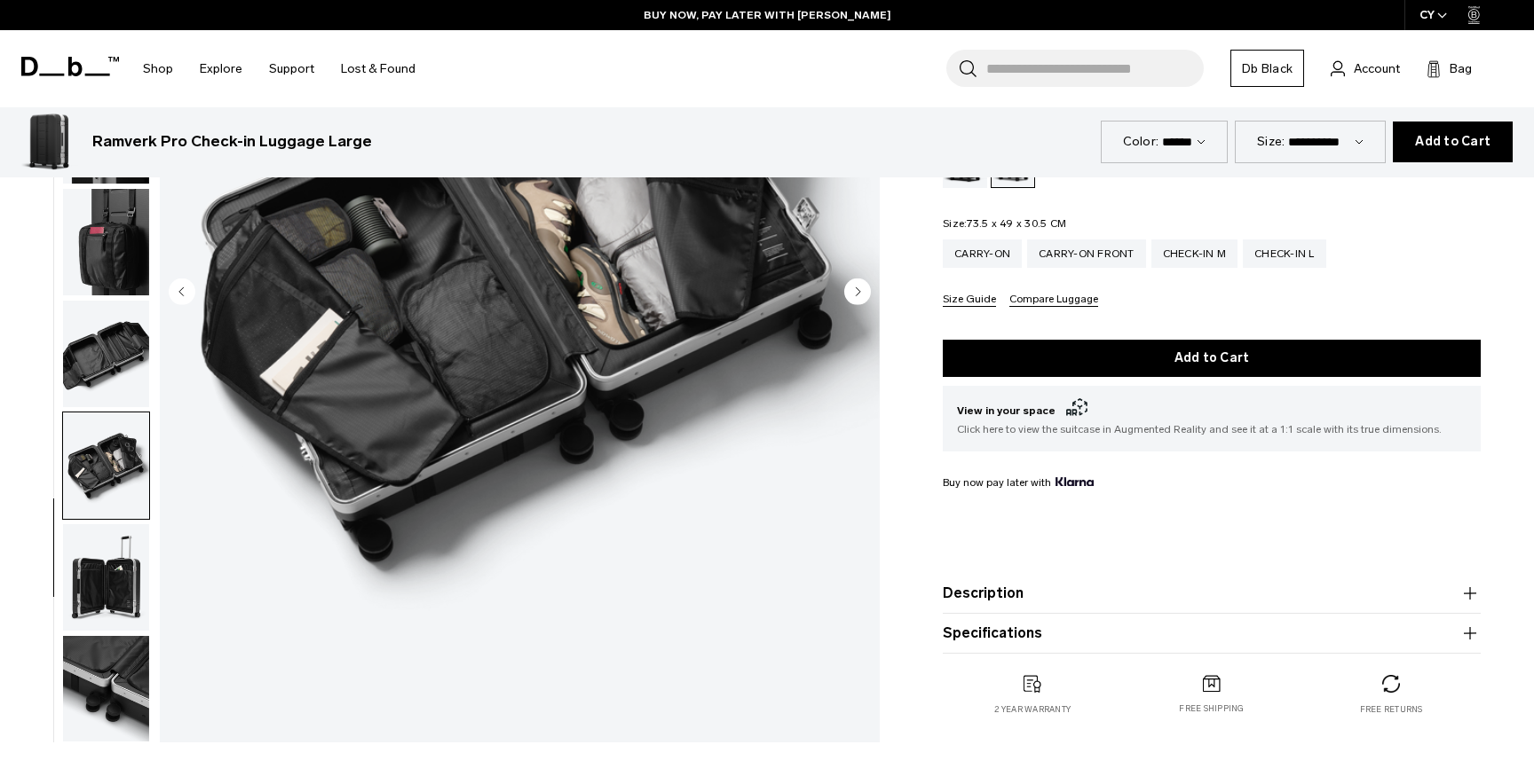
scroll to position [0, 0]
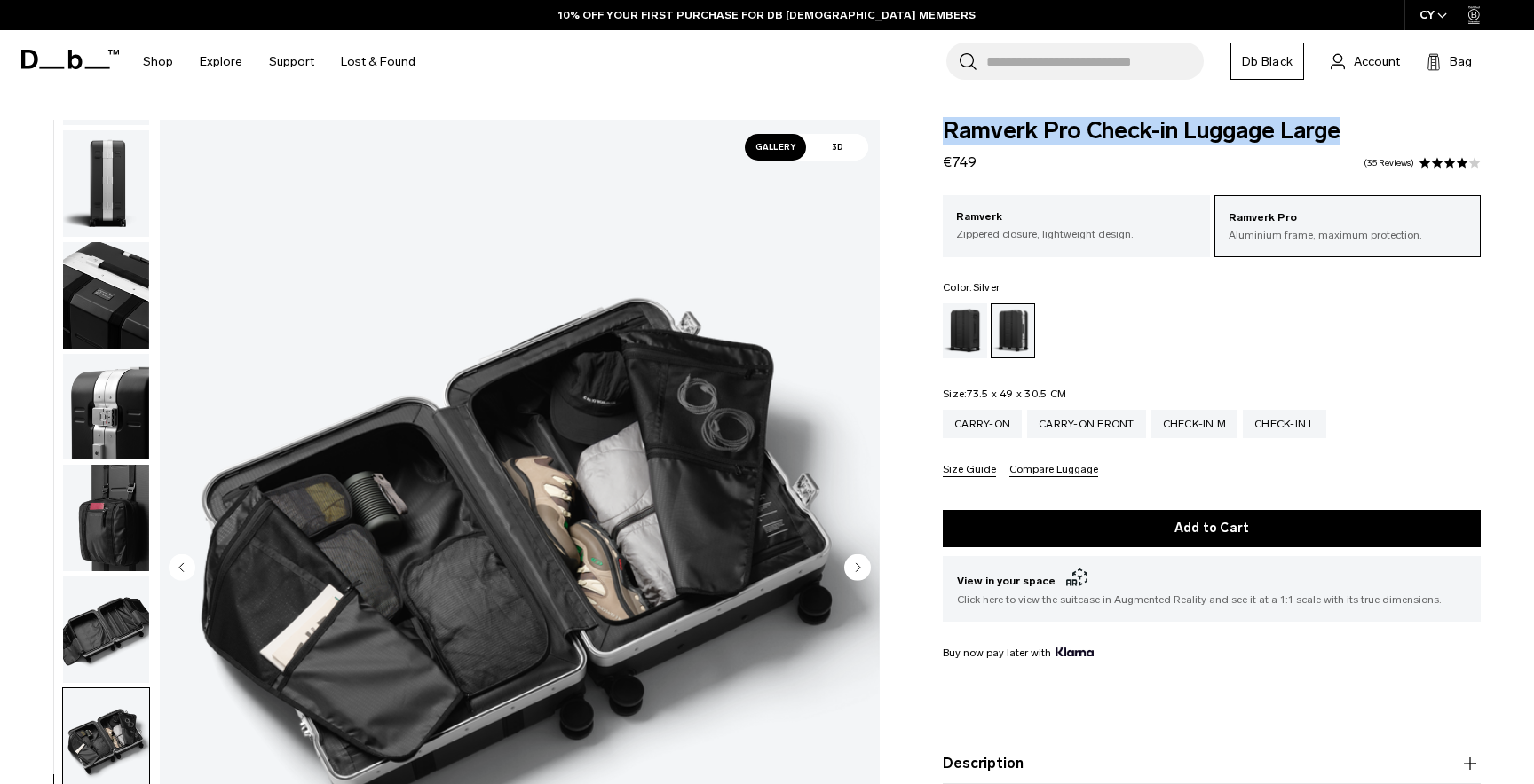
drag, startPoint x: 943, startPoint y: 130, endPoint x: 1341, endPoint y: 149, distance: 398.5
click at [1341, 149] on div "Ramverk Pro Check-in Luggage Large €749 4.1 star rating 35 Reviews" at bounding box center [1212, 147] width 538 height 53
copy span "Ramverk Pro Check-in Luggage Large"
